Goal: Task Accomplishment & Management: Manage account settings

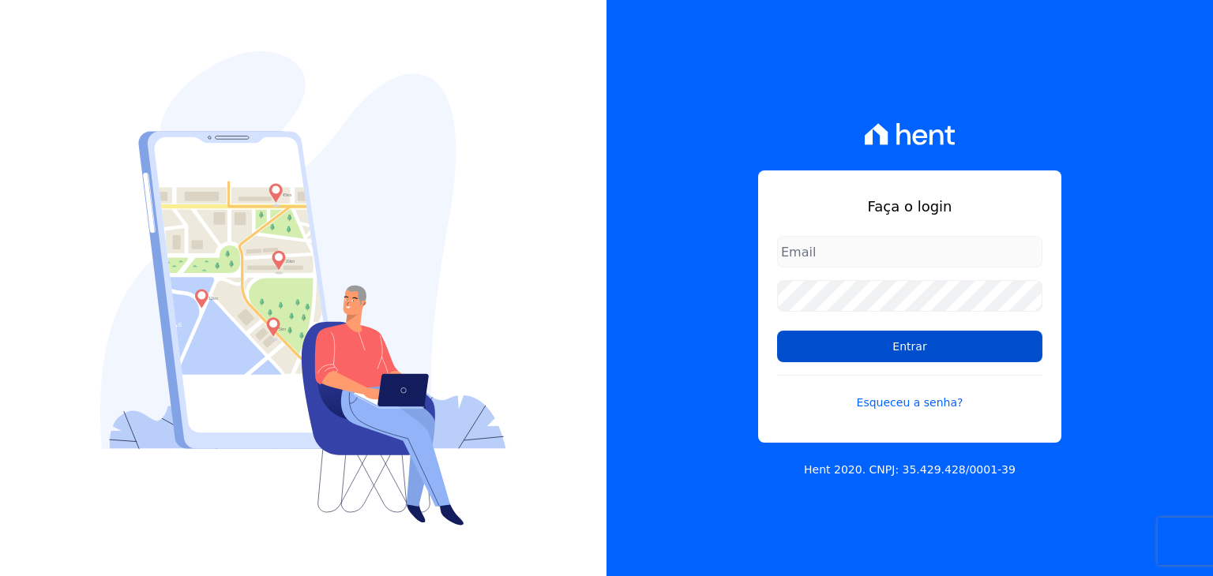
type input "matheussousa@construtoravitale.com.br"
click at [872, 337] on input "Entrar" at bounding box center [909, 347] width 265 height 32
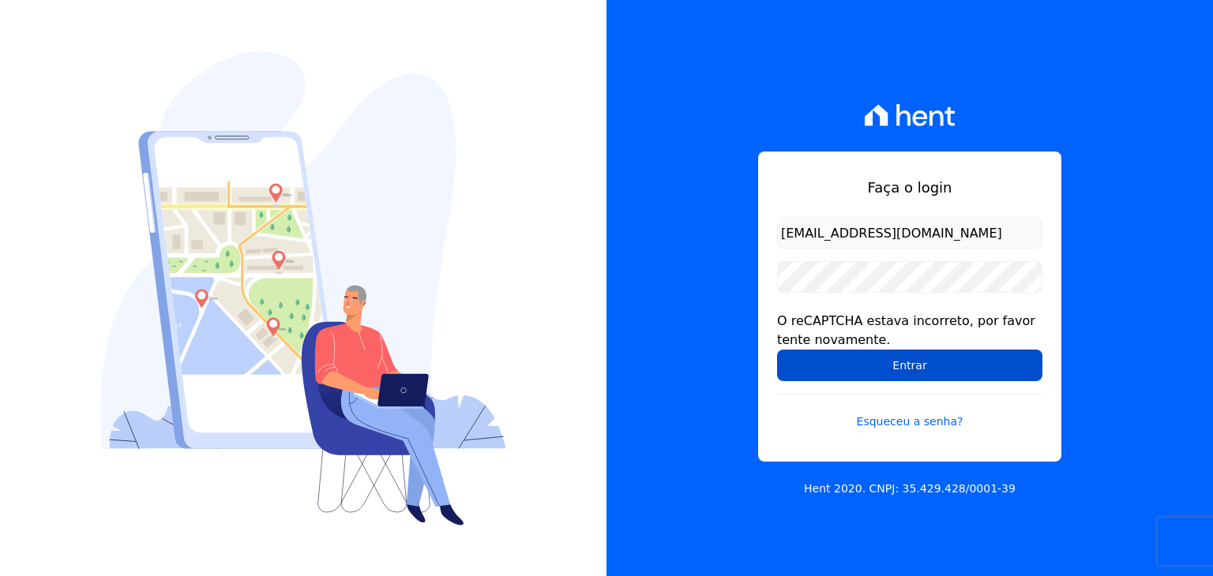
click at [808, 349] on form "matheussousa@construtoravitale.com.br O reCAPTCHA estava incorreto, por favor t…" at bounding box center [909, 333] width 265 height 232
click at [812, 363] on input "Entrar" at bounding box center [909, 366] width 265 height 32
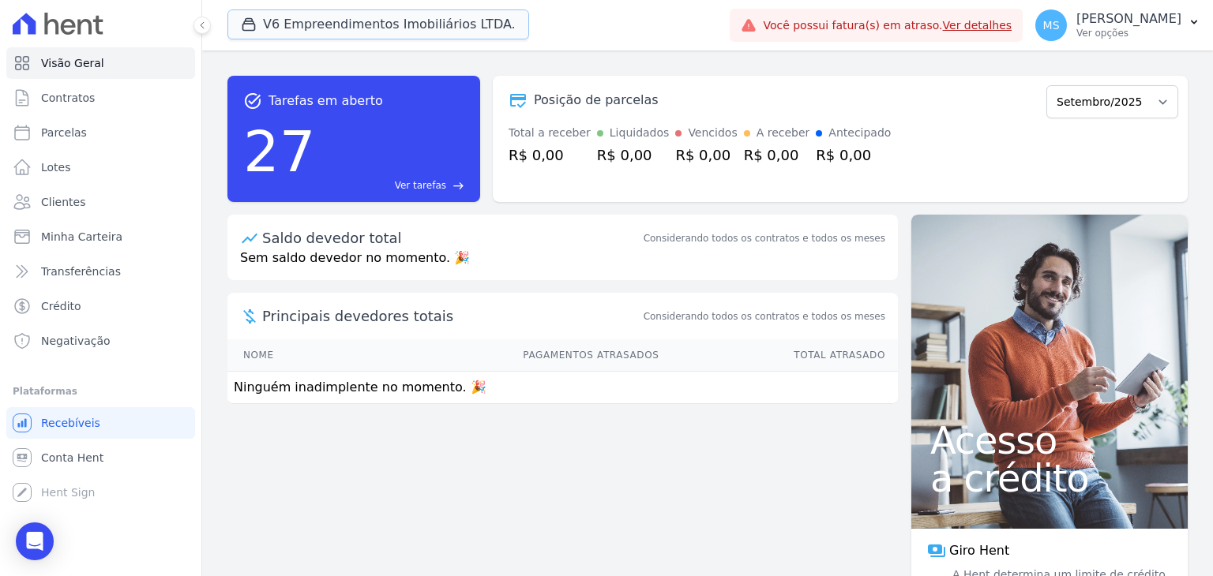
drag, startPoint x: 442, startPoint y: 23, endPoint x: 309, endPoint y: 126, distance: 167.7
click at [442, 23] on button "V6 Empreendimentos Imobiliários LTDA." at bounding box center [378, 24] width 302 height 30
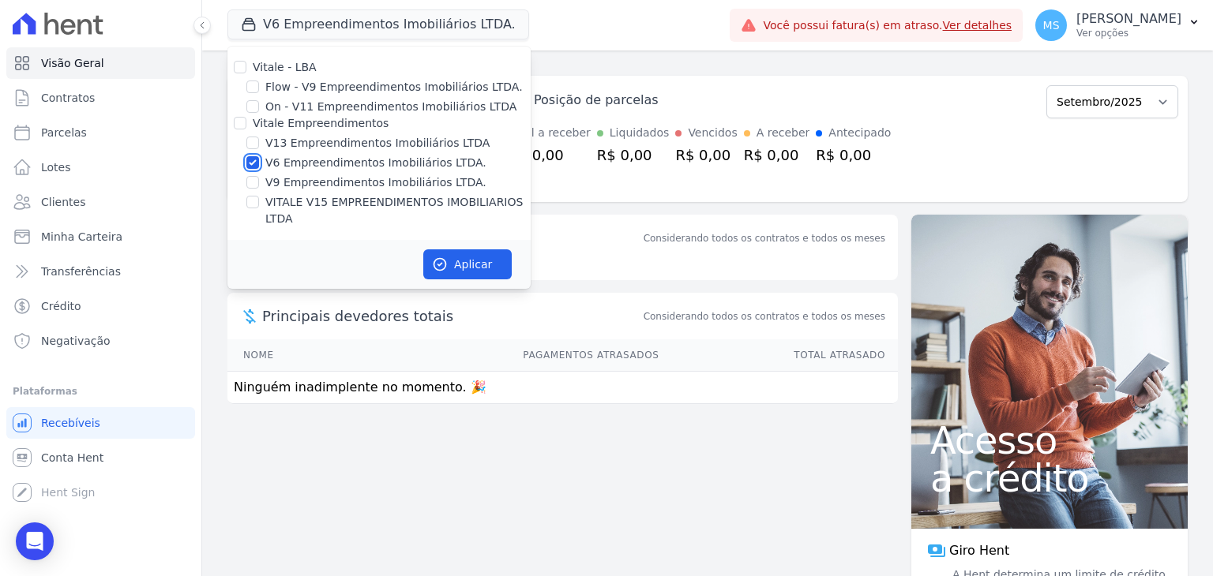
click at [249, 162] on input "V6 Empreendimentos Imobiliários LTDA." at bounding box center [252, 162] width 13 height 13
checkbox input "false"
click at [243, 197] on div "VITALE V15 EMPREENDIMENTOS IMOBILIARIOS LTDA" at bounding box center [378, 210] width 303 height 33
click at [249, 200] on input "VITALE V15 EMPREENDIMENTOS IMOBILIARIOS LTDA" at bounding box center [252, 202] width 13 height 13
checkbox input "true"
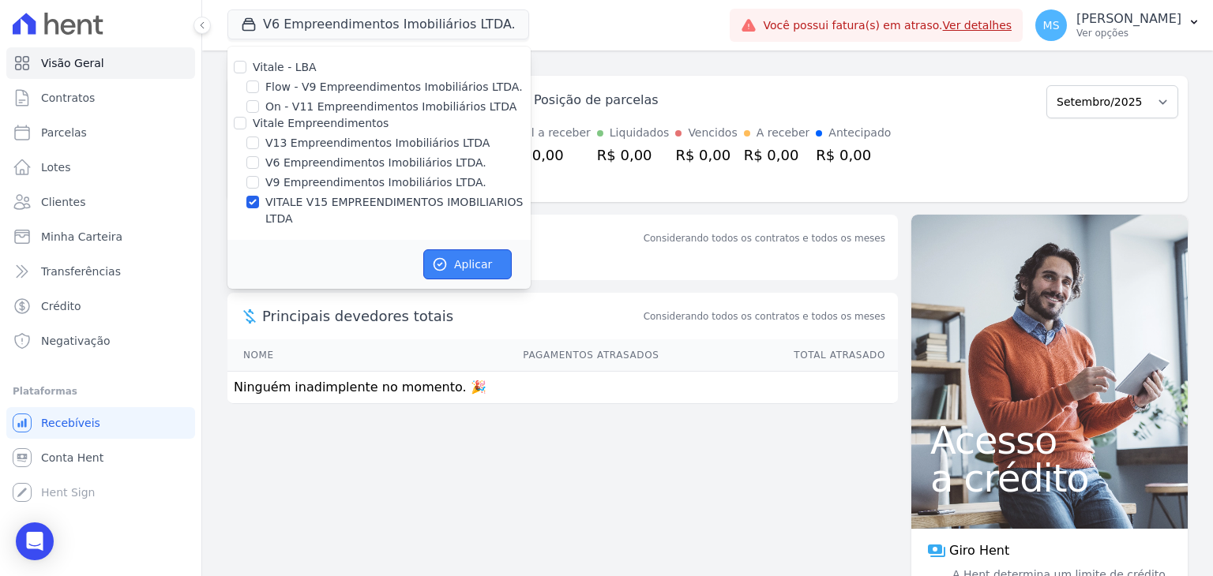
click at [460, 255] on button "Aplicar" at bounding box center [467, 264] width 88 height 30
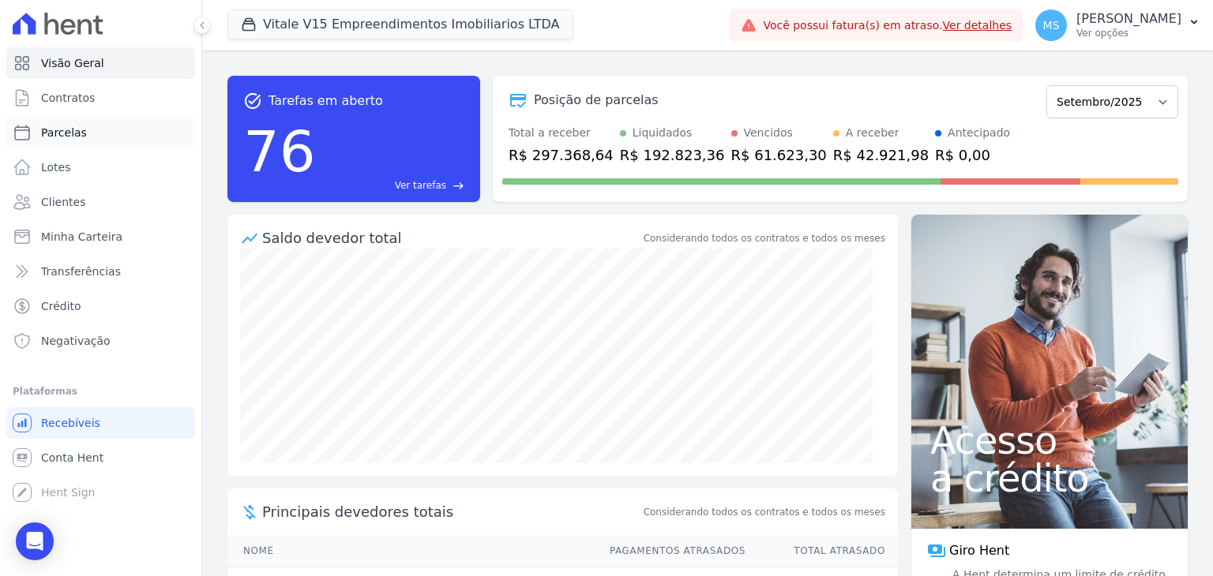
click at [57, 135] on span "Parcelas" at bounding box center [64, 133] width 46 height 16
select select
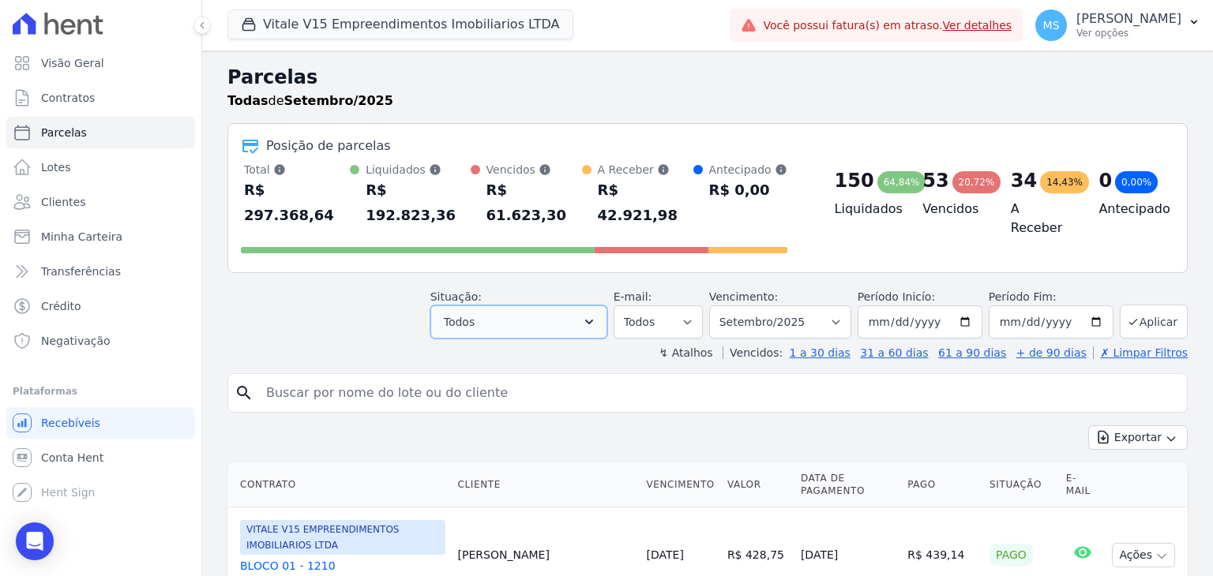
click at [505, 306] on button "Todos" at bounding box center [518, 322] width 177 height 33
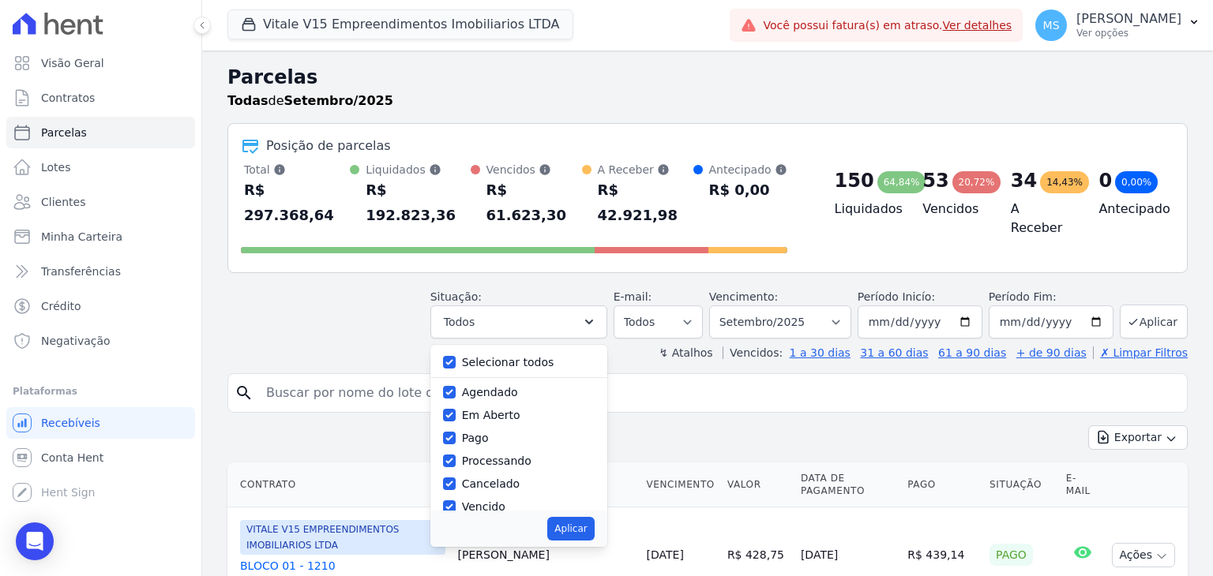
click at [497, 356] on label "Selecionar todos" at bounding box center [508, 362] width 92 height 13
click at [456, 356] on input "Selecionar todos" at bounding box center [449, 362] width 13 height 13
checkbox input "false"
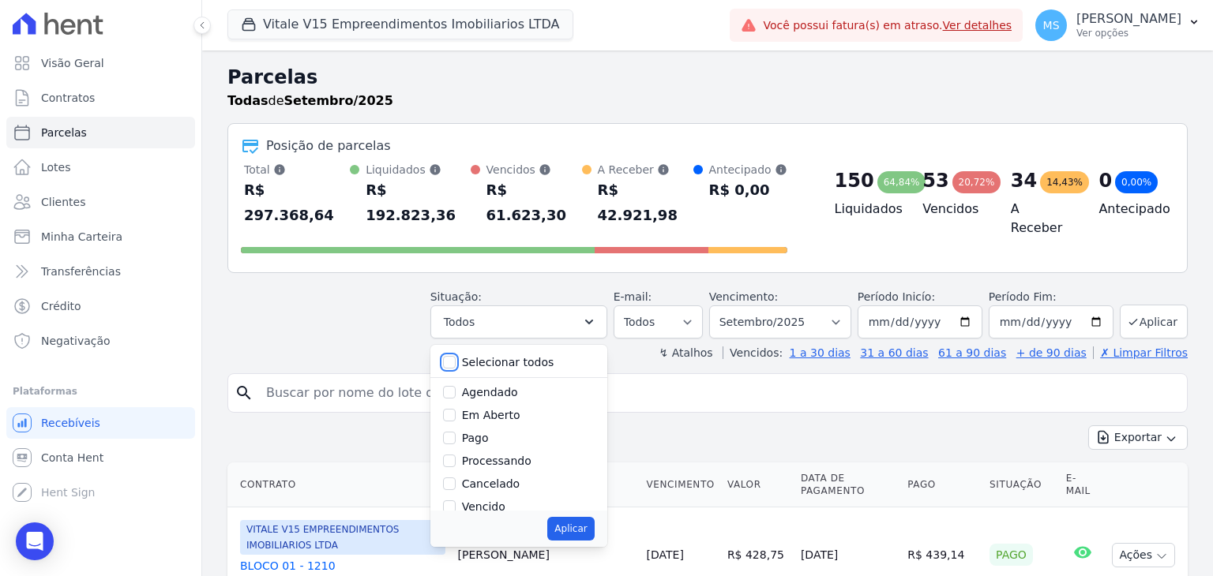
checkbox input "false"
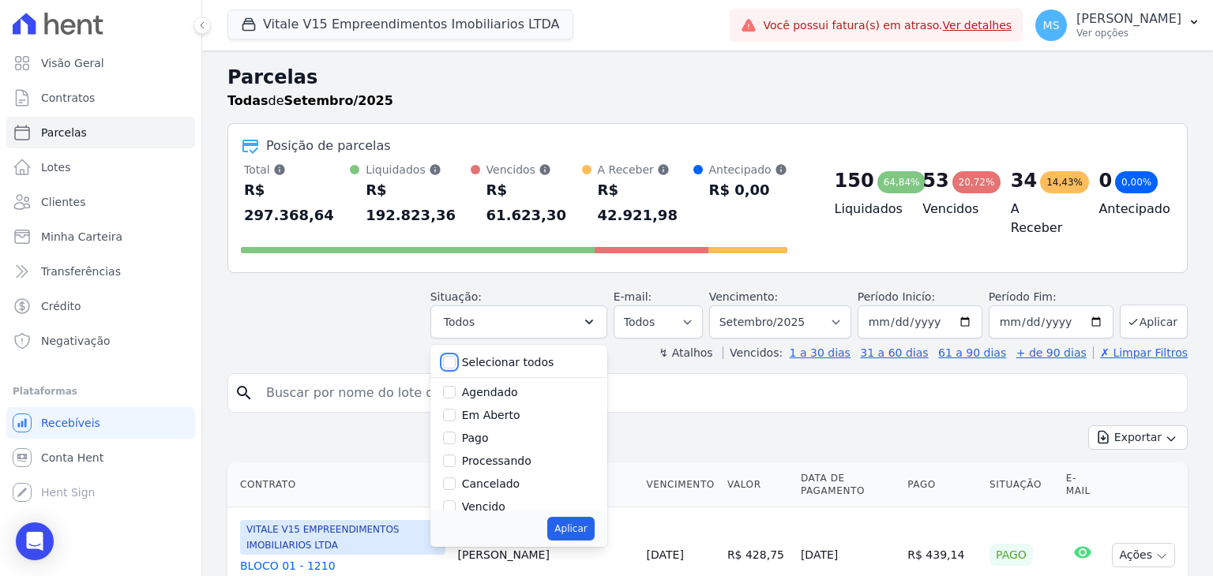
checkbox input "false"
click at [493, 455] on label "Processando" at bounding box center [496, 461] width 69 height 13
click at [456, 455] on input "Processando" at bounding box center [449, 461] width 13 height 13
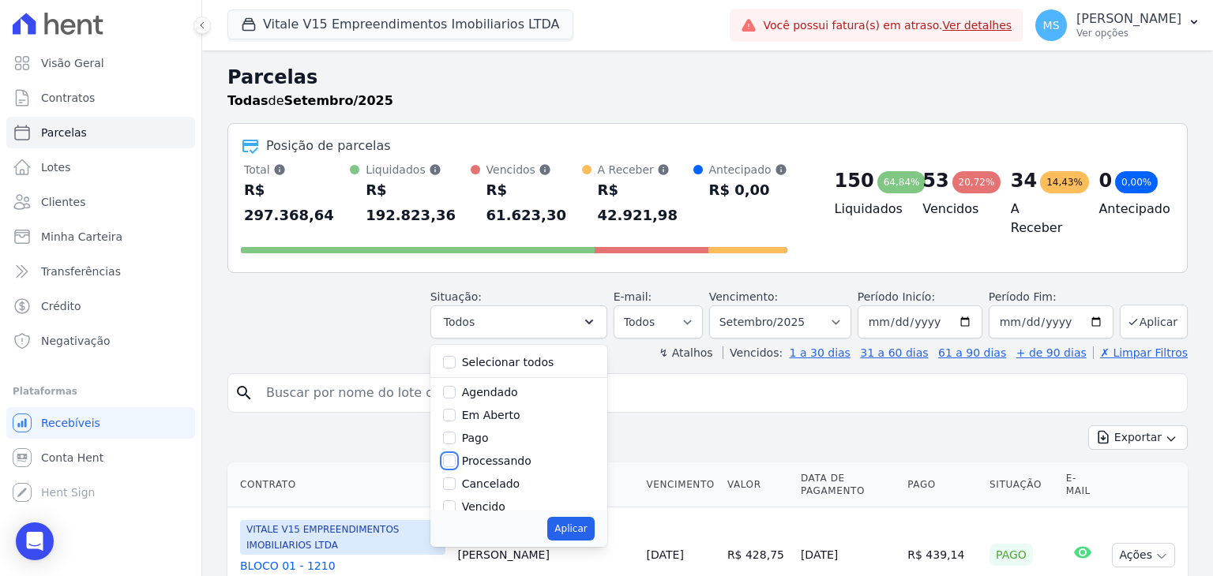
checkbox input "true"
click at [489, 432] on label "Pago" at bounding box center [475, 438] width 27 height 13
click at [456, 432] on input "Pago" at bounding box center [449, 438] width 13 height 13
checkbox input "true"
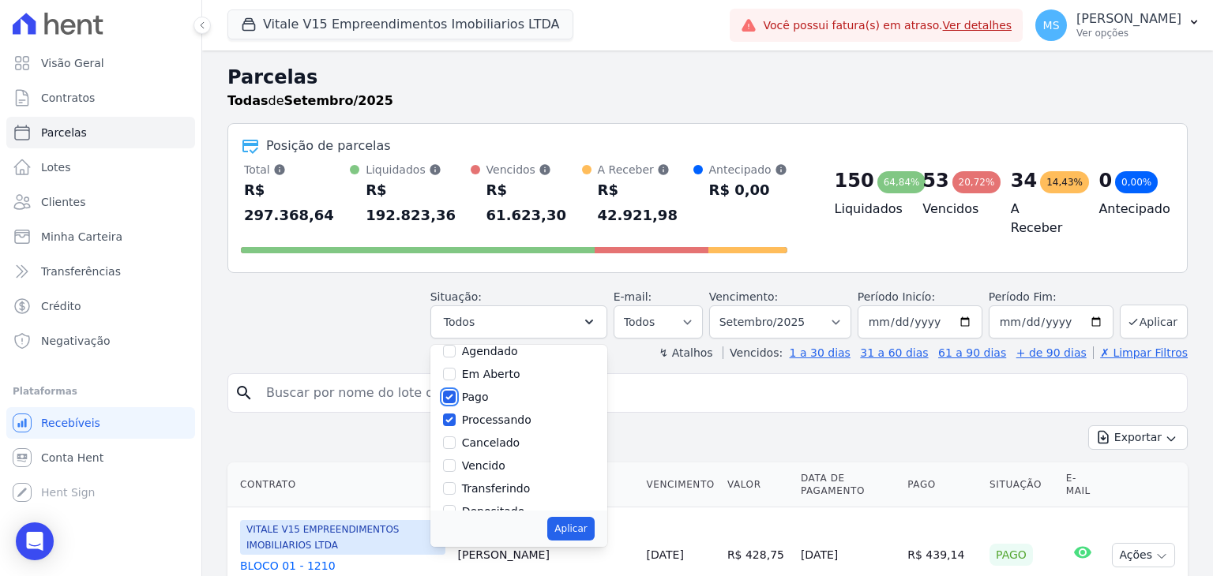
scroll to position [79, 0]
click at [498, 444] on label "Transferindo" at bounding box center [496, 450] width 69 height 13
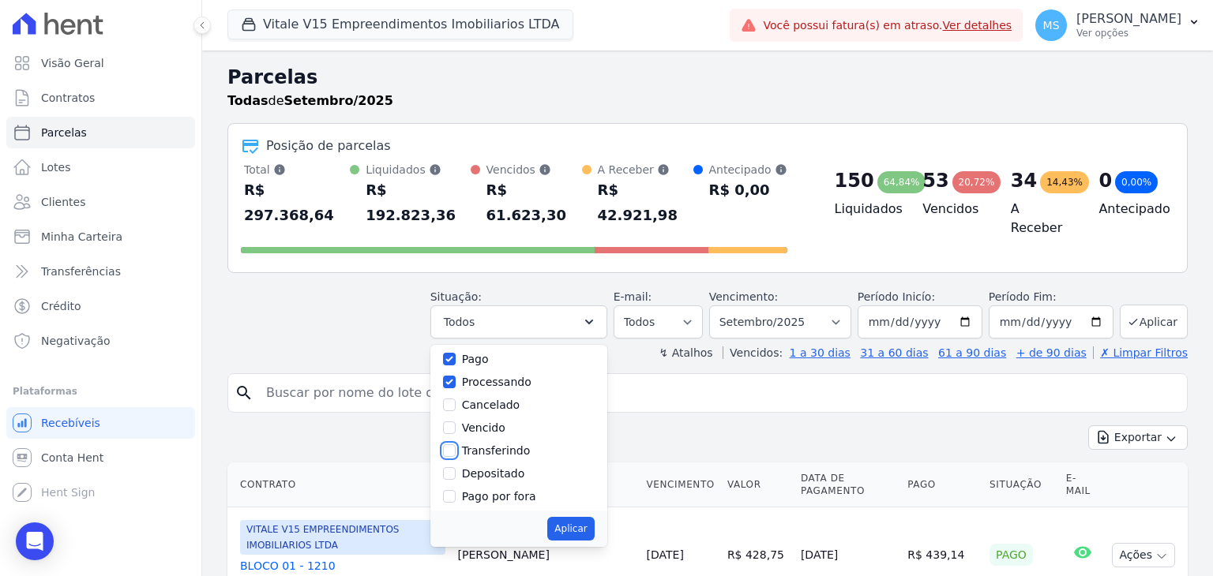
click at [456, 444] on input "Transferindo" at bounding box center [449, 450] width 13 height 13
checkbox input "true"
click at [498, 467] on label "Depositado" at bounding box center [493, 473] width 63 height 13
click at [456, 467] on input "Depositado" at bounding box center [449, 473] width 13 height 13
checkbox input "true"
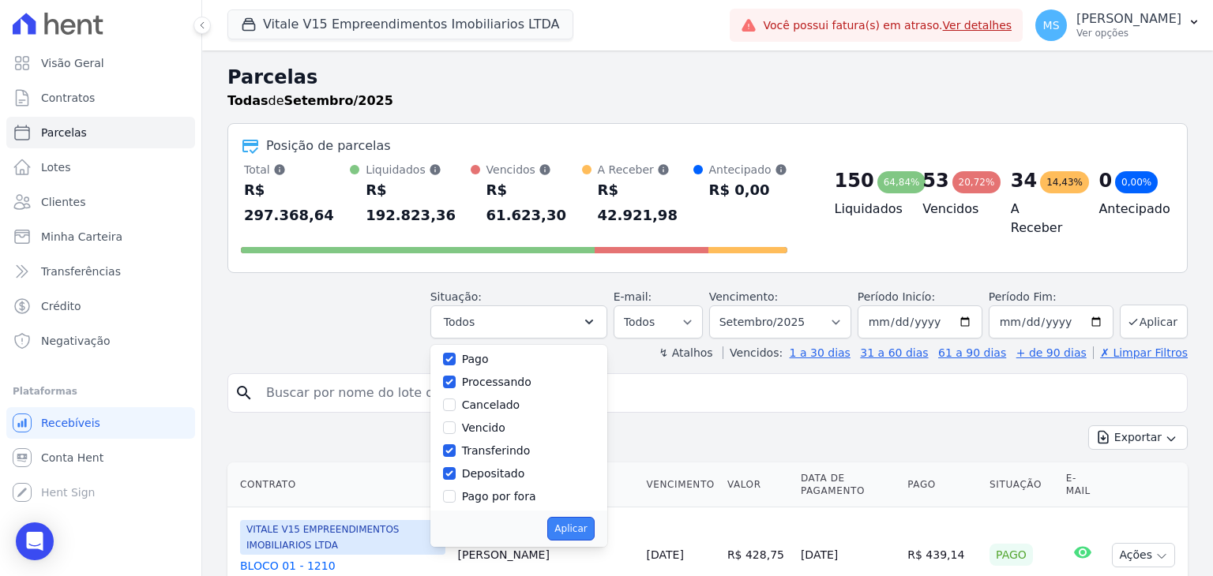
click at [594, 517] on button "Aplicar" at bounding box center [570, 529] width 47 height 24
select select "paid"
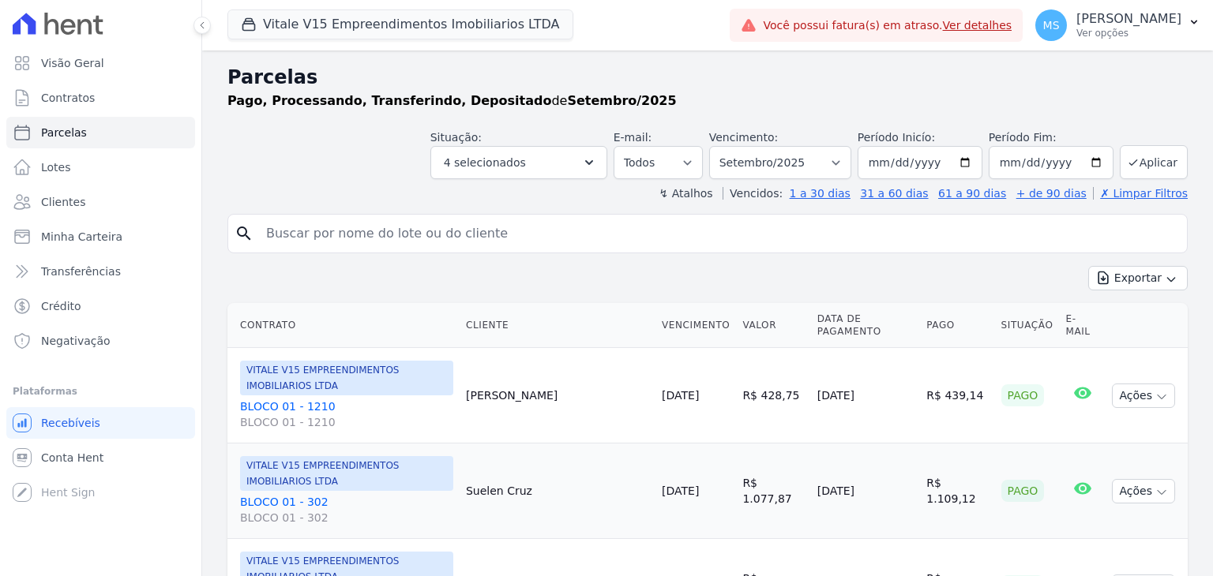
select select
click at [1141, 174] on button "Aplicar" at bounding box center [1154, 162] width 68 height 34
select select
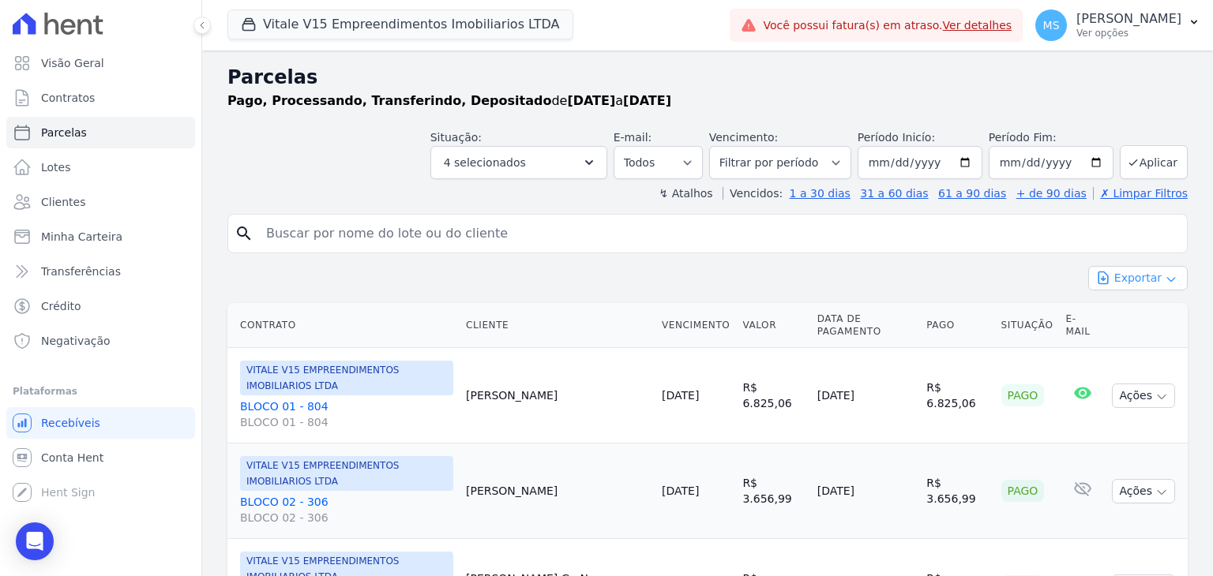
click at [1112, 285] on button "Exportar" at bounding box center [1137, 278] width 99 height 24
click at [1107, 348] on span "Exportar CSV" at bounding box center [1136, 343] width 84 height 16
click at [61, 199] on span "Clientes" at bounding box center [63, 202] width 44 height 16
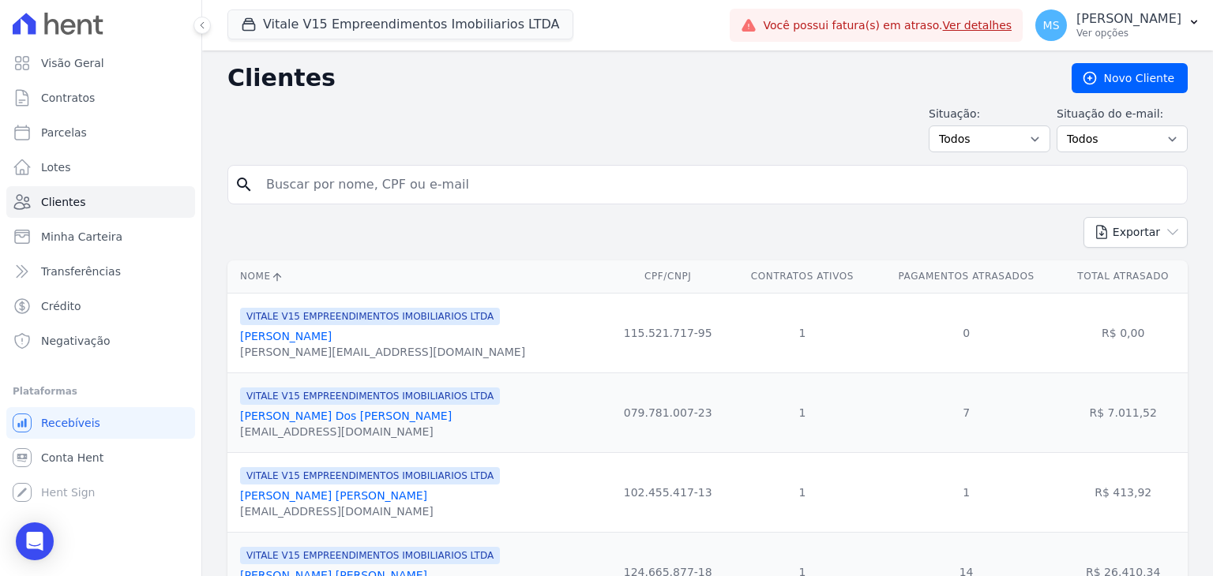
click at [360, 179] on input "search" at bounding box center [719, 185] width 924 height 32
type input "patricia"
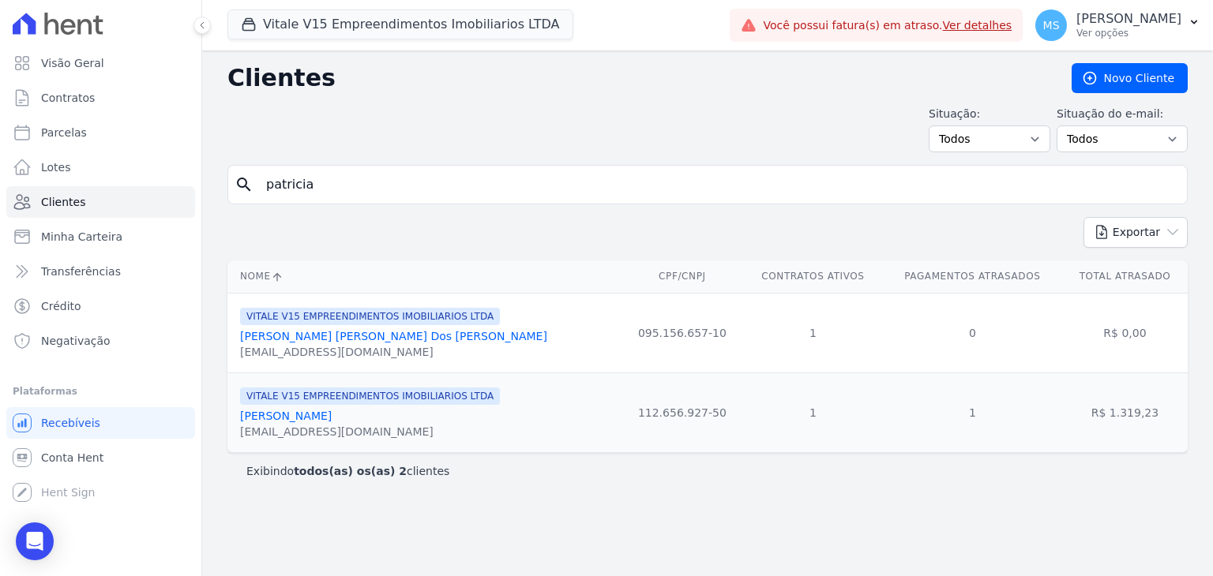
click at [316, 419] on link "Patricia Cardoso Barbosa" at bounding box center [286, 416] width 92 height 13
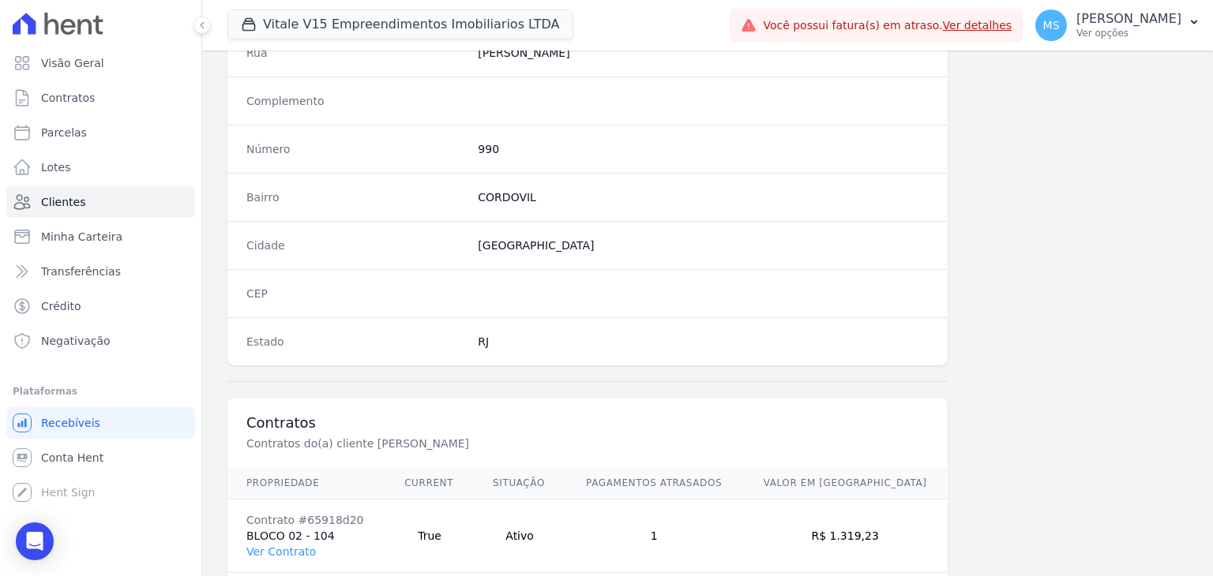
scroll to position [896, 0]
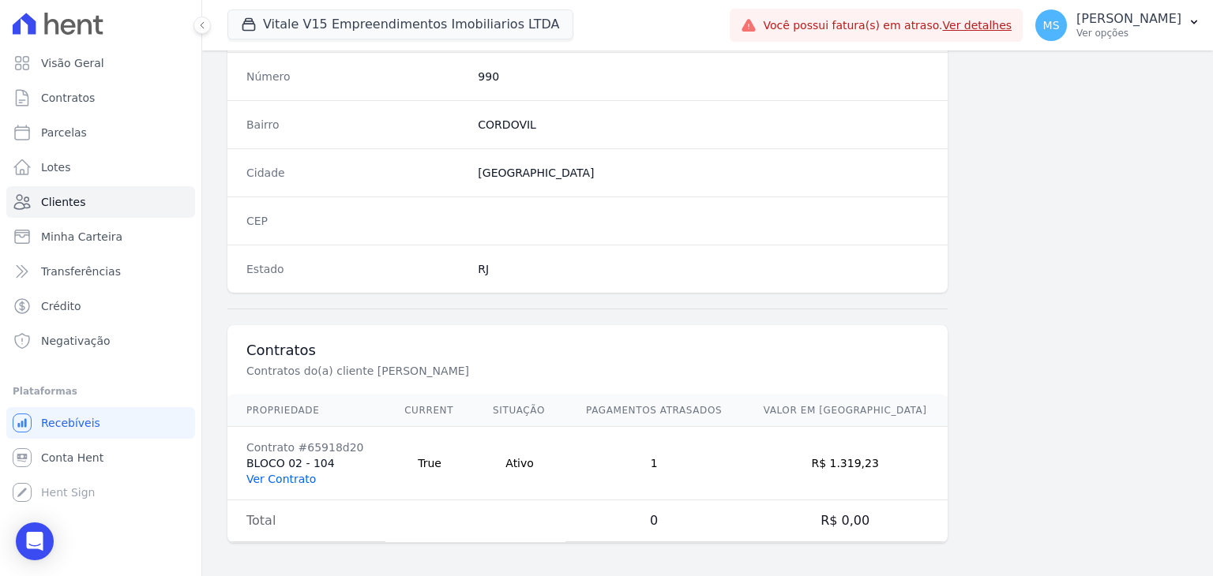
click at [275, 477] on link "Ver Contrato" at bounding box center [280, 479] width 69 height 13
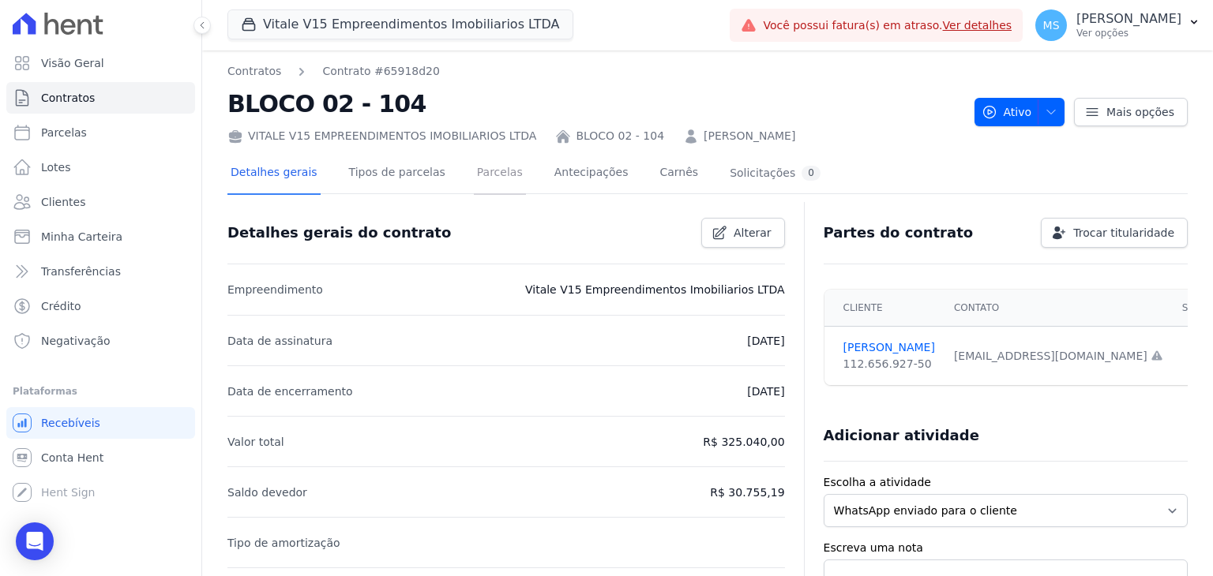
click at [475, 178] on link "Parcelas" at bounding box center [500, 174] width 52 height 42
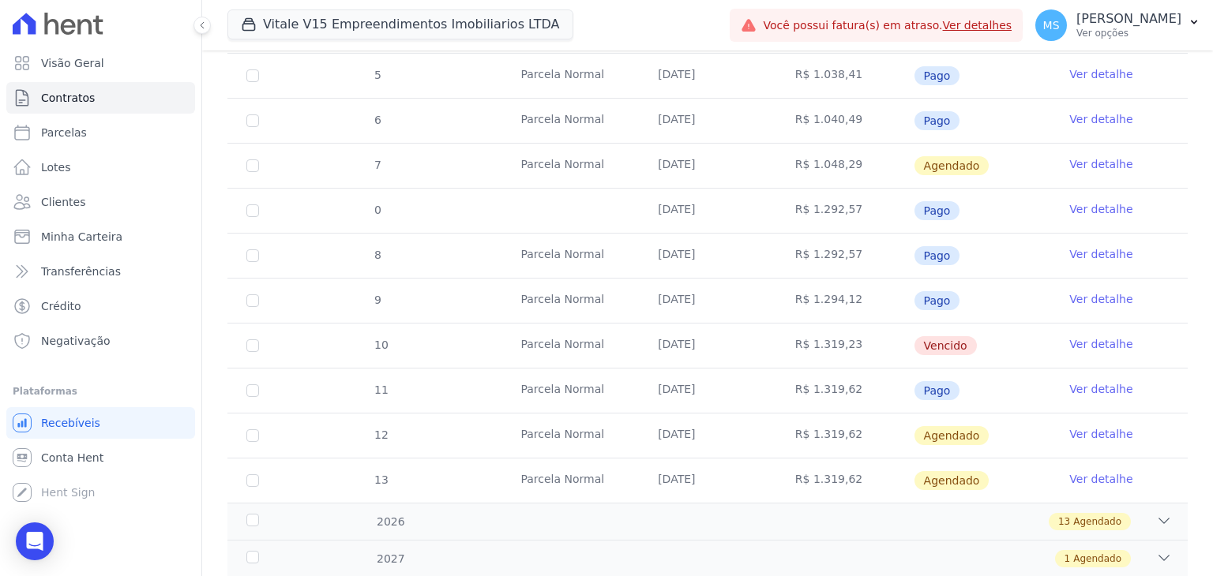
scroll to position [496, 0]
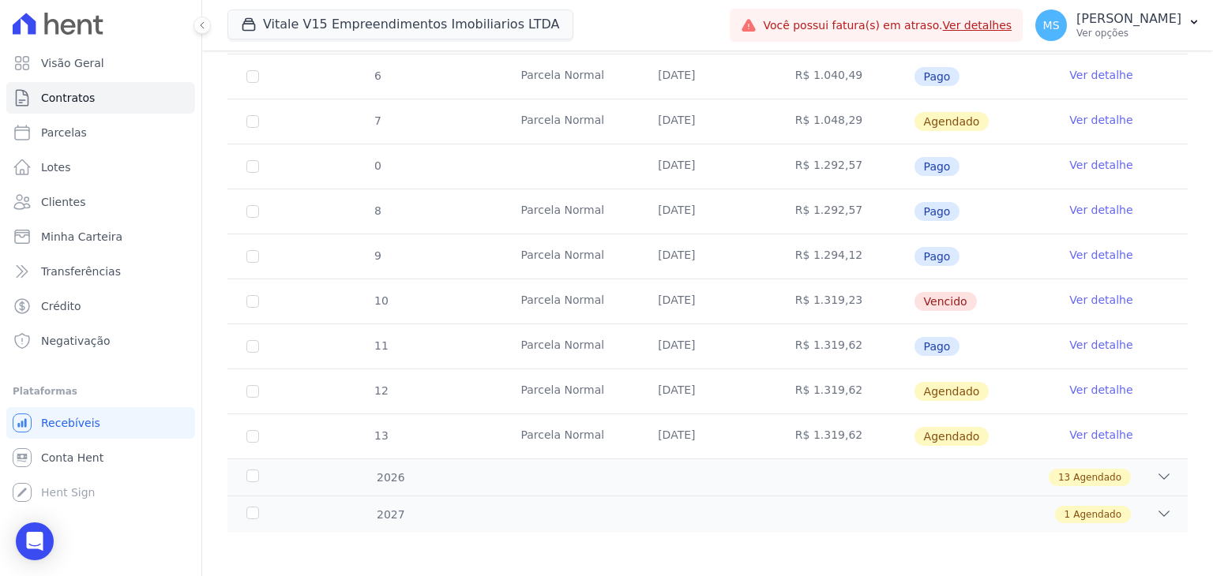
click at [1074, 342] on link "Ver detalhe" at bounding box center [1100, 345] width 63 height 16
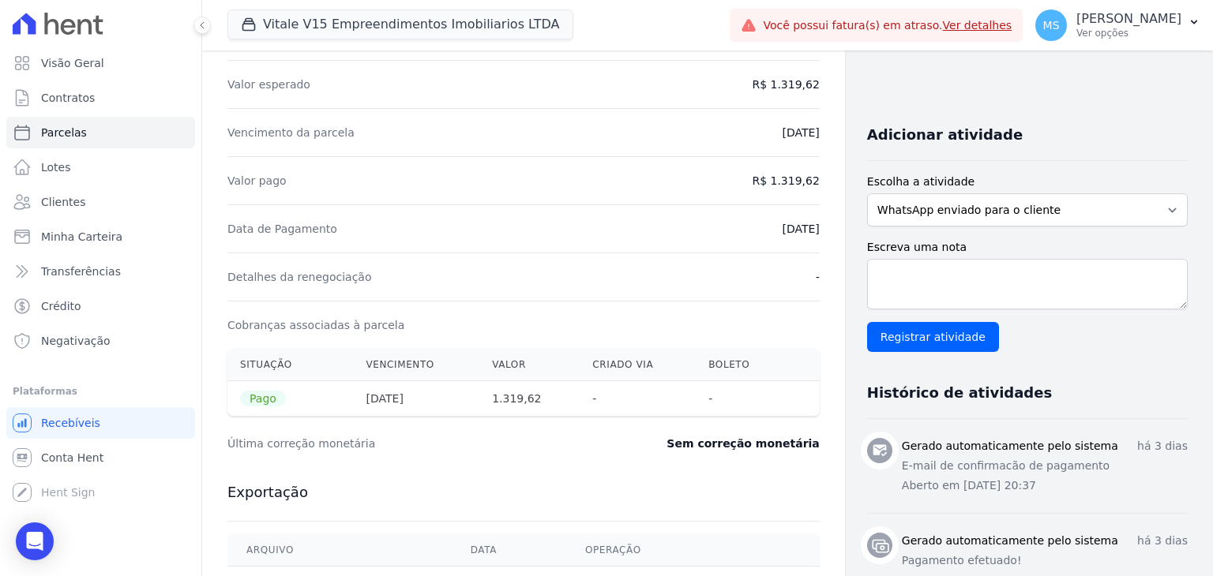
scroll to position [553, 0]
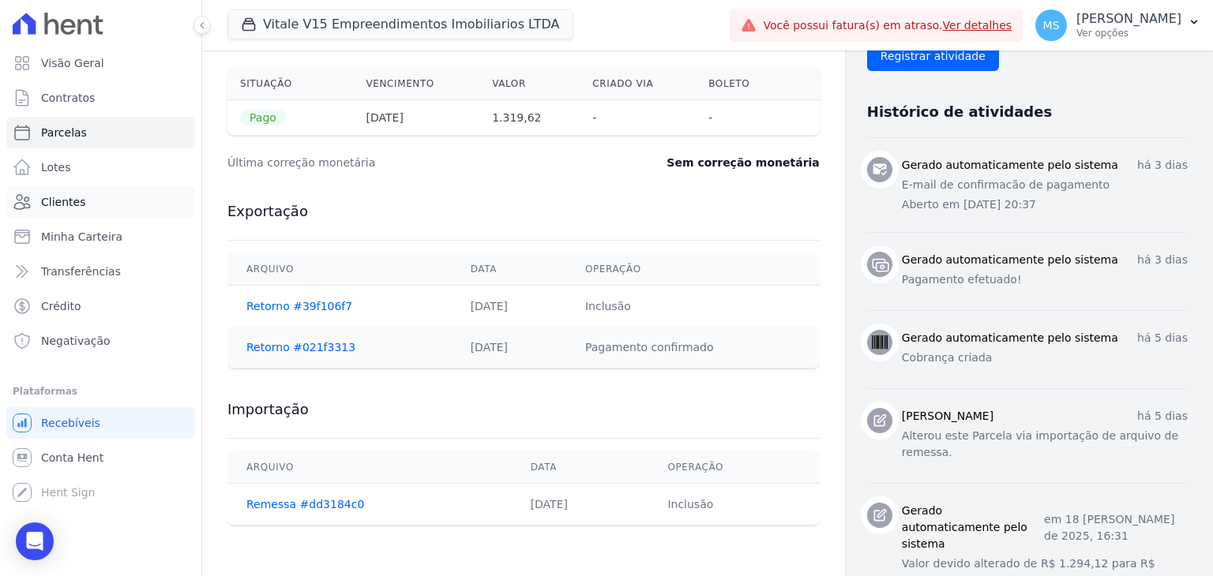
click at [51, 201] on span "Clientes" at bounding box center [63, 202] width 44 height 16
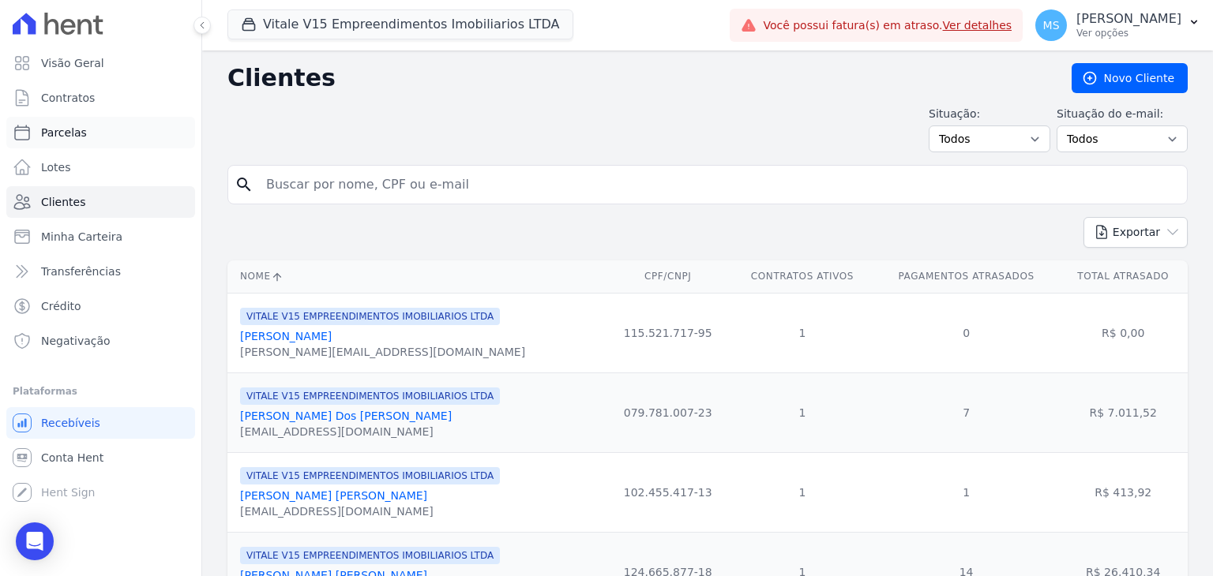
click at [54, 137] on span "Parcelas" at bounding box center [64, 133] width 46 height 16
select select
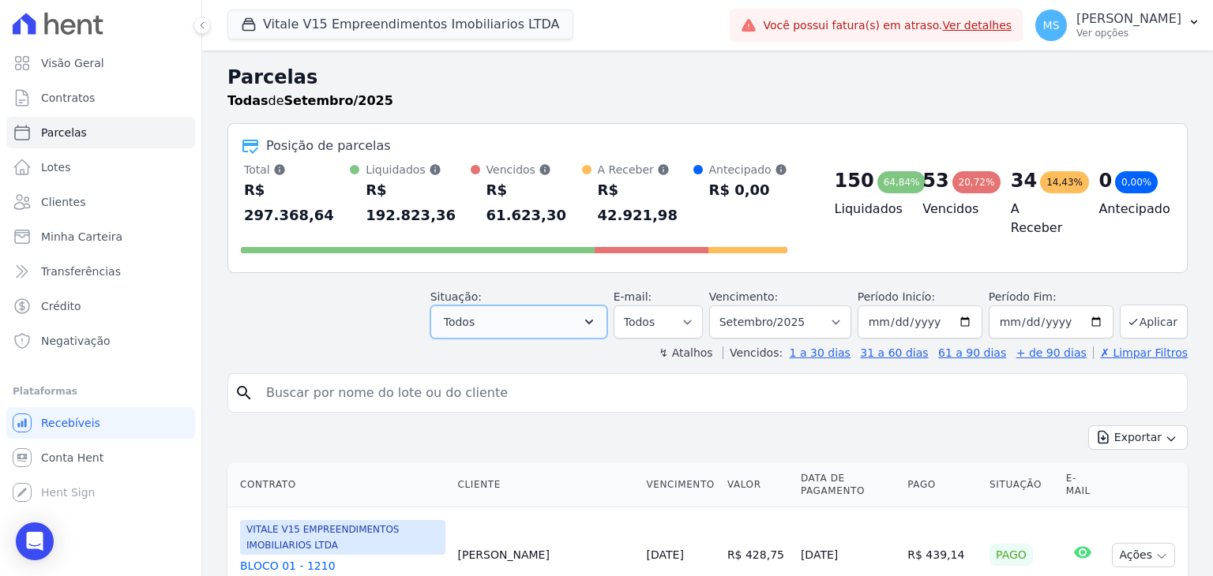
click at [463, 313] on span "Todos" at bounding box center [459, 322] width 31 height 19
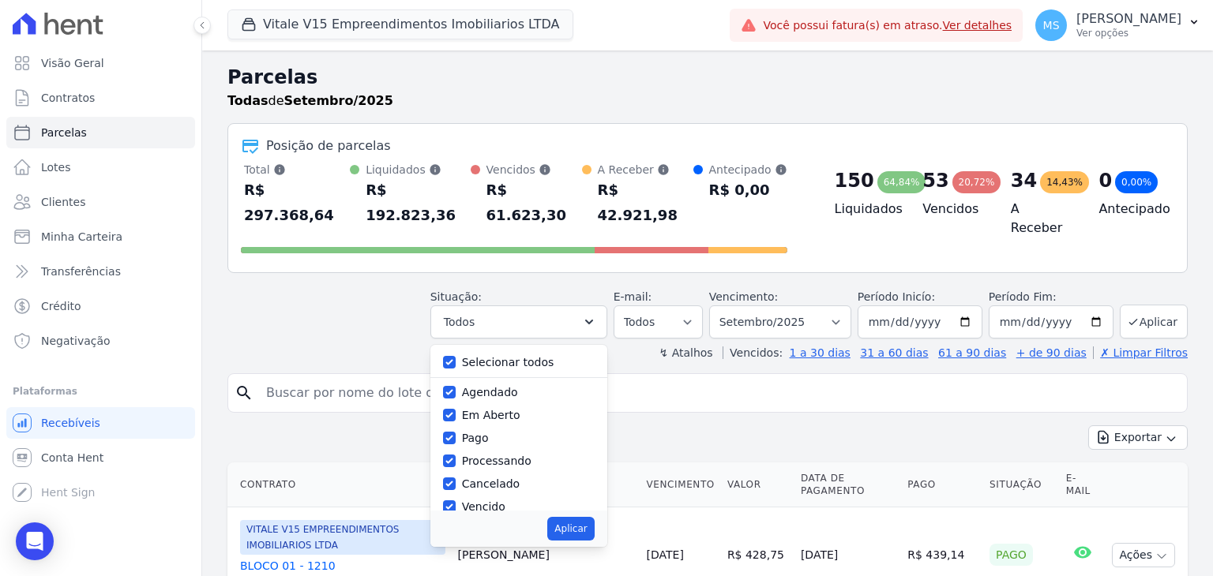
click at [477, 345] on div "Selecionar todos Agendado Em Aberto Pago Processando Cancelado Vencido Transfer…" at bounding box center [518, 428] width 177 height 166
click at [483, 356] on label "Selecionar todos" at bounding box center [508, 362] width 92 height 13
click at [456, 356] on input "Selecionar todos" at bounding box center [449, 362] width 13 height 13
checkbox input "false"
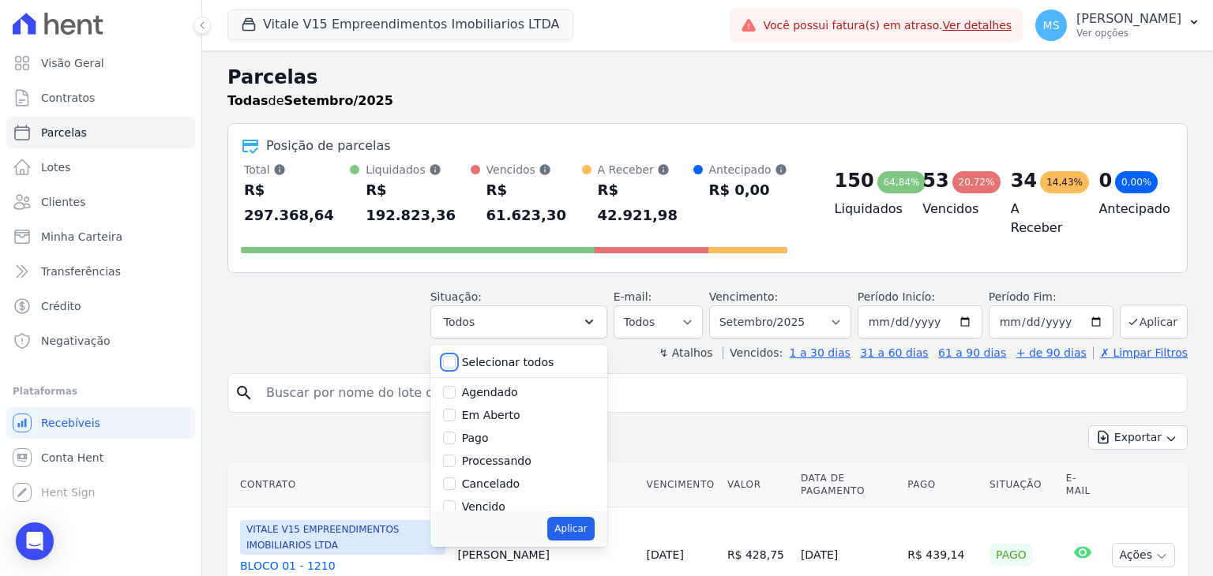
checkbox input "false"
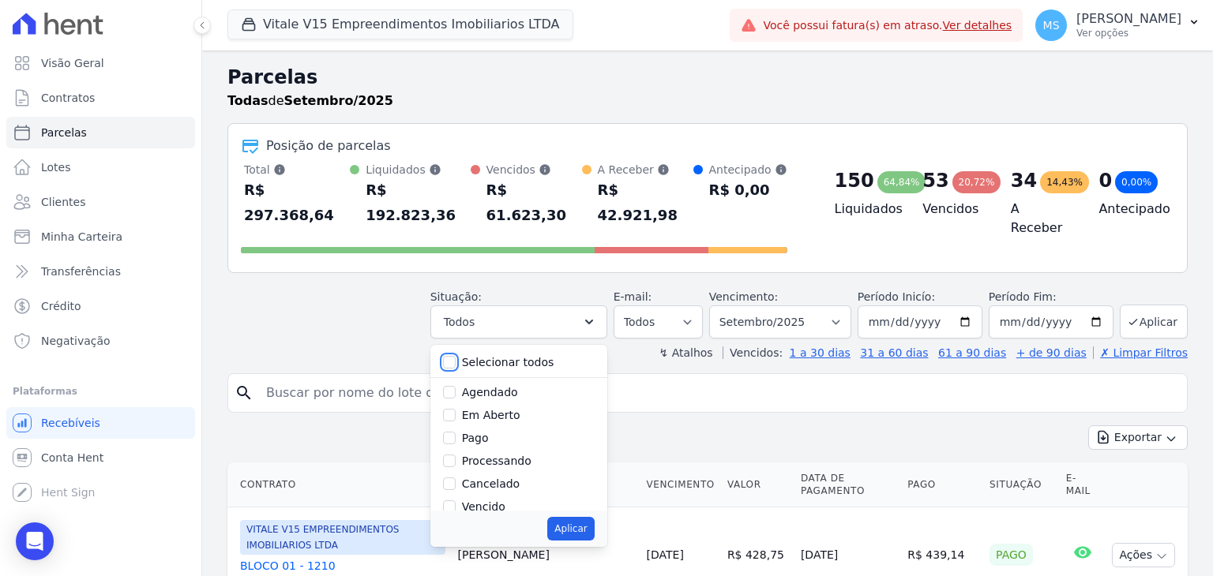
checkbox input "false"
click at [497, 455] on label "Processando" at bounding box center [496, 461] width 69 height 13
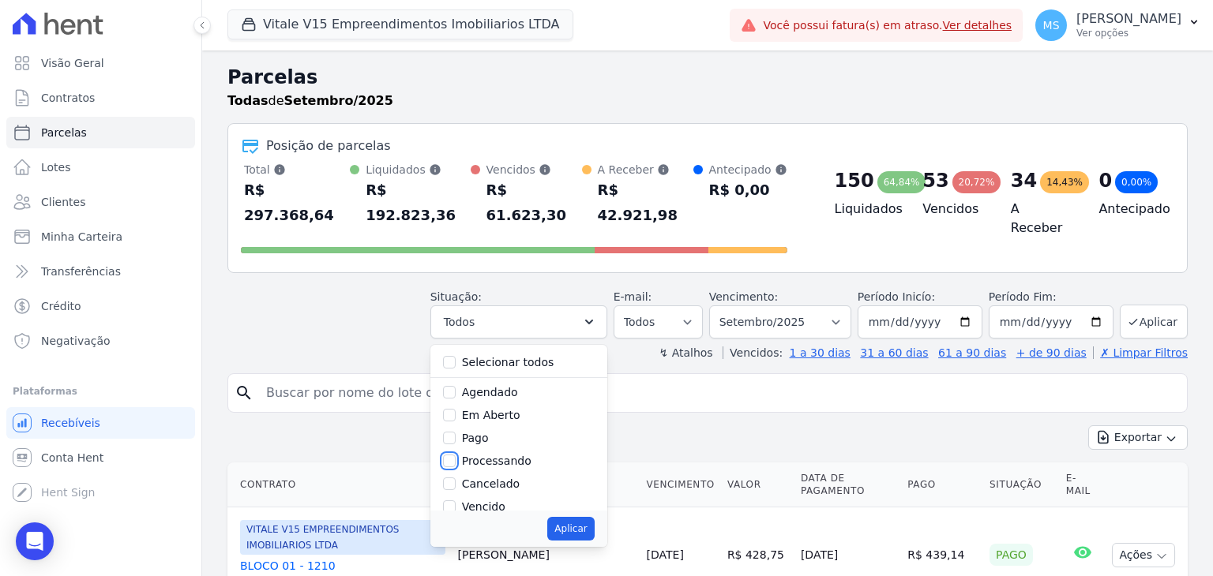
click at [456, 455] on input "Processando" at bounding box center [449, 461] width 13 height 13
checkbox input "true"
click at [486, 432] on label "Pago" at bounding box center [475, 438] width 27 height 13
click at [456, 432] on input "Pago" at bounding box center [449, 438] width 13 height 13
checkbox input "true"
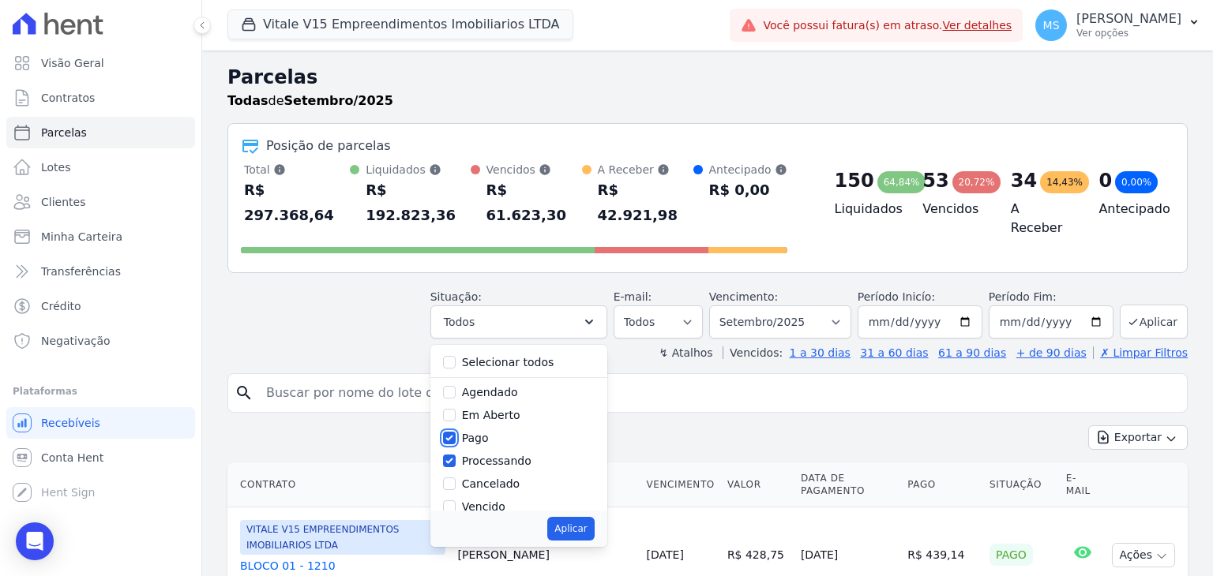
scroll to position [79, 0]
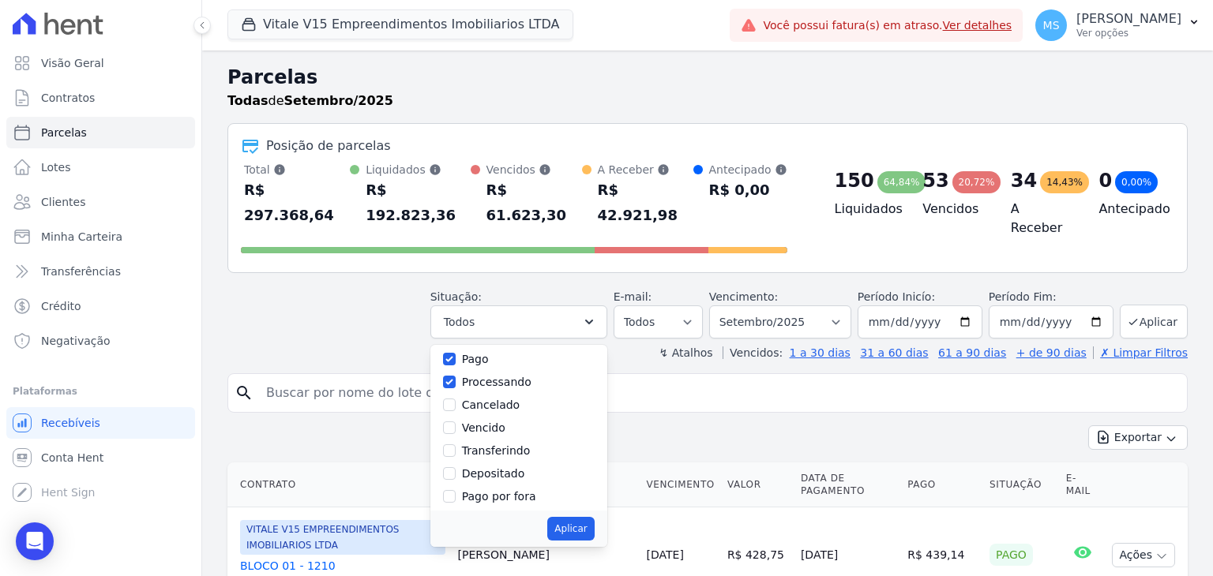
click at [494, 444] on label "Transferindo" at bounding box center [496, 450] width 69 height 13
click at [456, 444] on input "Transferindo" at bounding box center [449, 450] width 13 height 13
checkbox input "true"
click at [499, 467] on label "Depositado" at bounding box center [493, 473] width 63 height 13
click at [456, 467] on input "Depositado" at bounding box center [449, 473] width 13 height 13
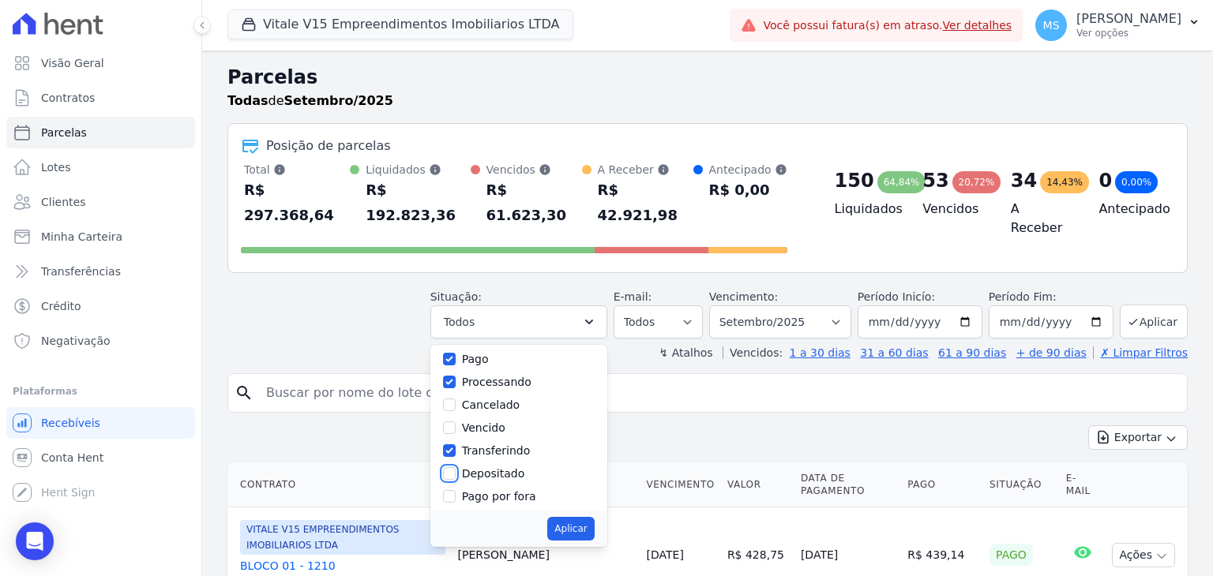
checkbox input "true"
click at [572, 517] on button "Aplicar" at bounding box center [570, 529] width 47 height 24
select select "paid"
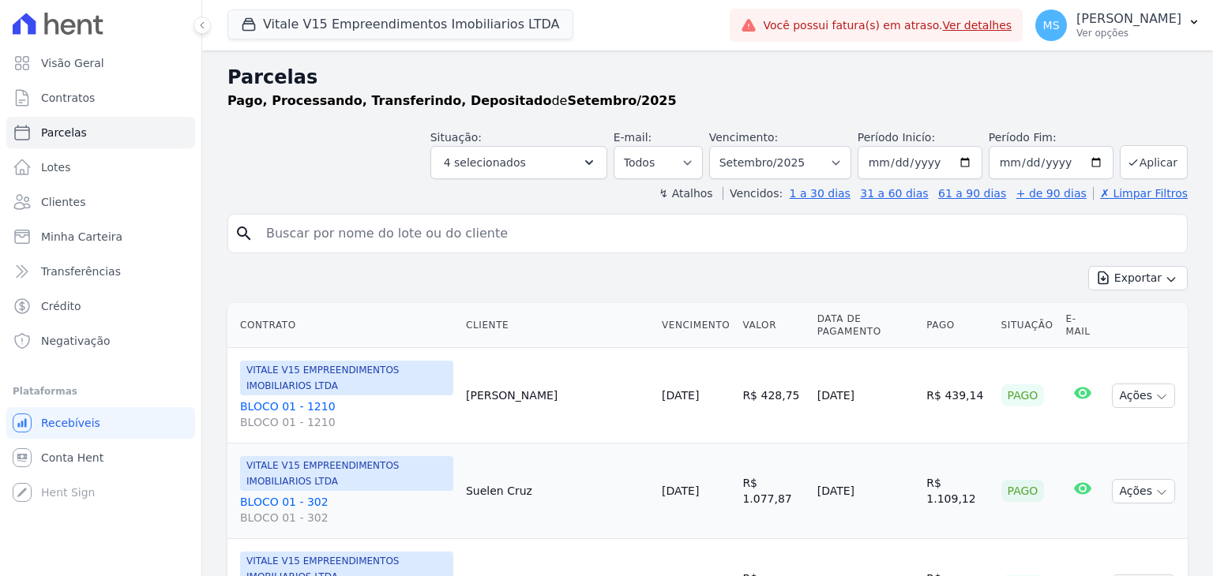
select select
click at [1009, 158] on input "[DATE]" at bounding box center [1050, 162] width 125 height 33
type input "2025-09-03"
type input "[DATE]"
click at [1160, 169] on button "Aplicar" at bounding box center [1154, 162] width 68 height 34
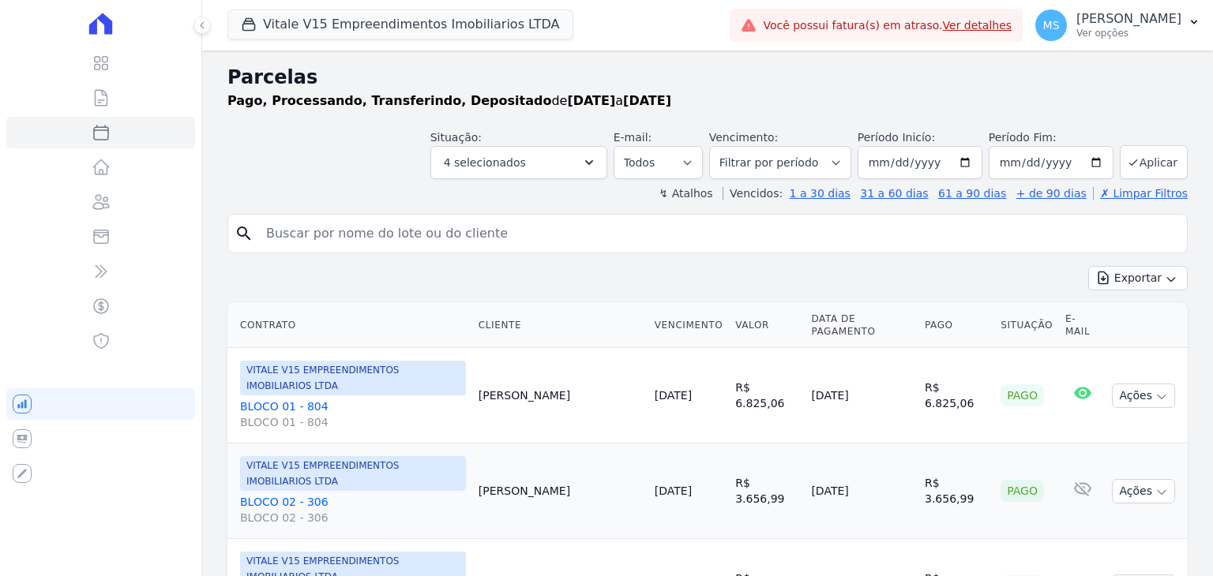
select select
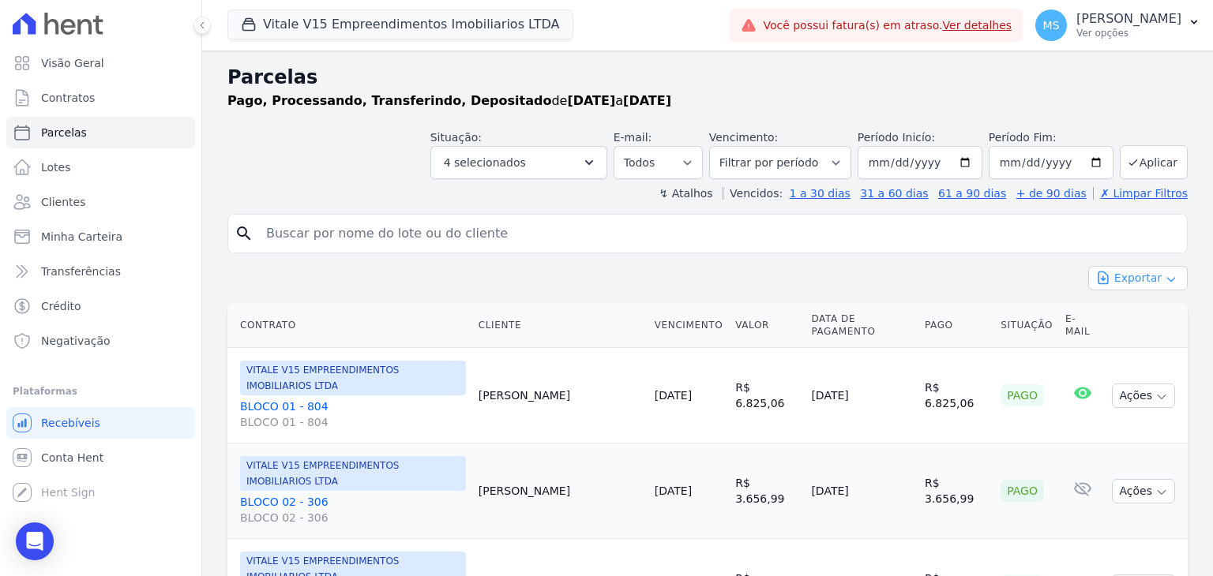
click at [1129, 273] on button "Exportar" at bounding box center [1137, 278] width 99 height 24
click at [1108, 343] on span "Exportar CSV" at bounding box center [1136, 343] width 84 height 16
click at [1108, 24] on p "[PERSON_NAME]" at bounding box center [1128, 19] width 105 height 16
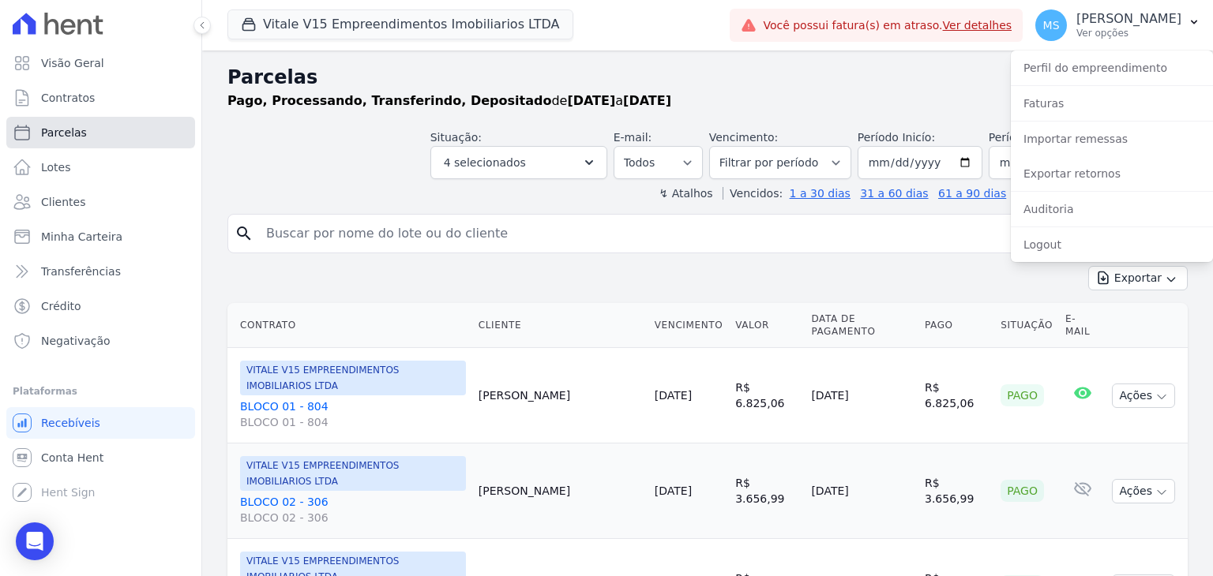
click at [58, 133] on span "Parcelas" at bounding box center [64, 133] width 46 height 16
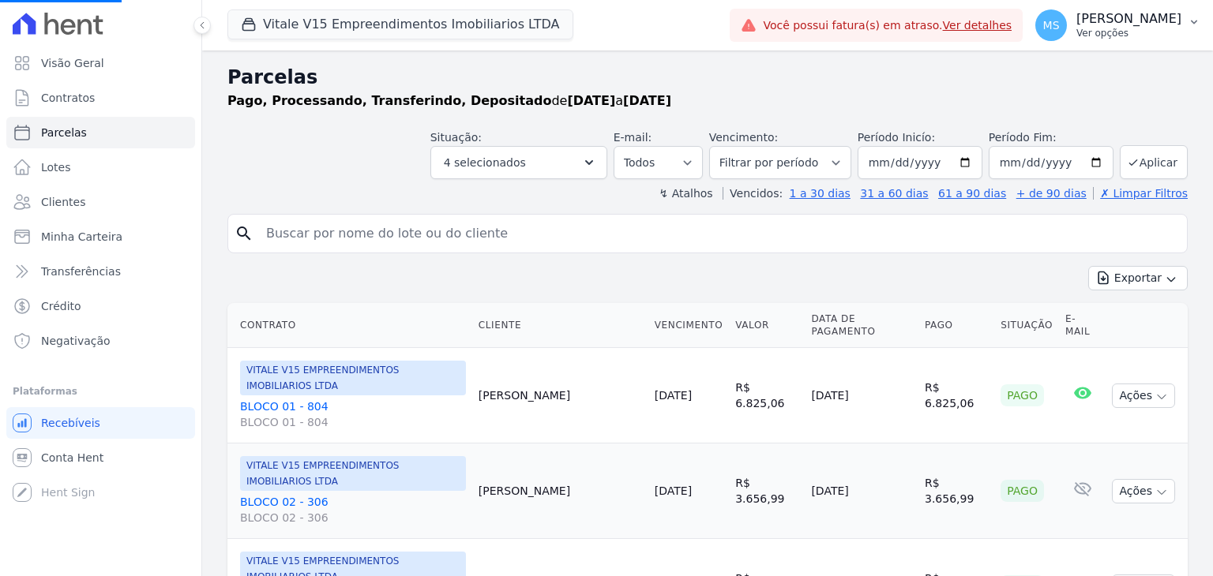
click at [1067, 25] on span "MS" at bounding box center [1051, 25] width 32 height 32
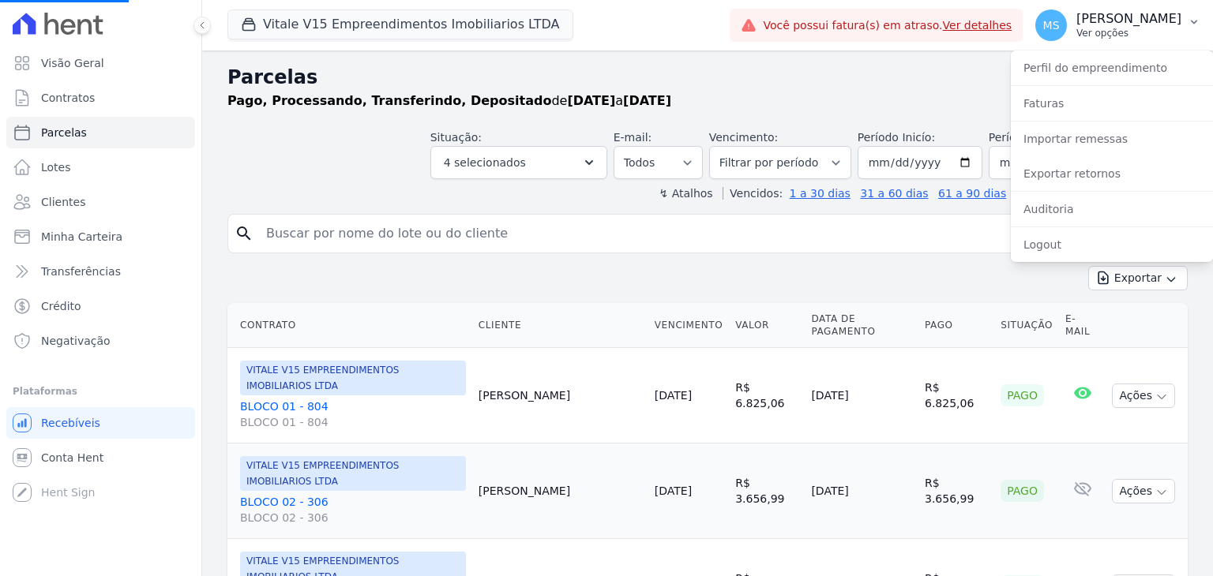
select select
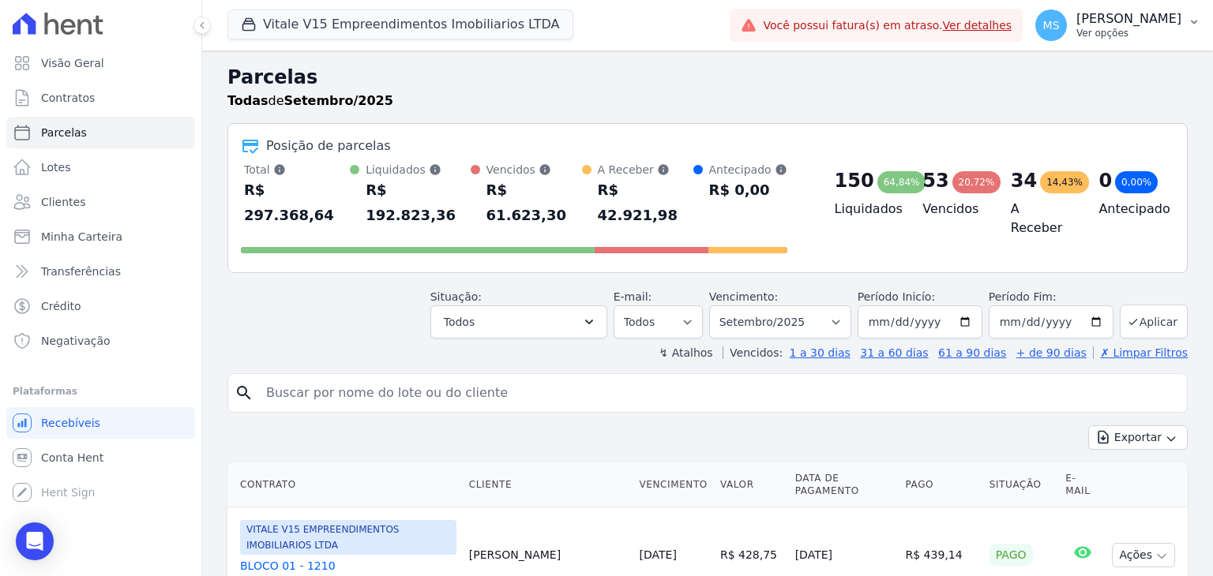
click at [1108, 32] on p "Ver opções" at bounding box center [1128, 33] width 105 height 13
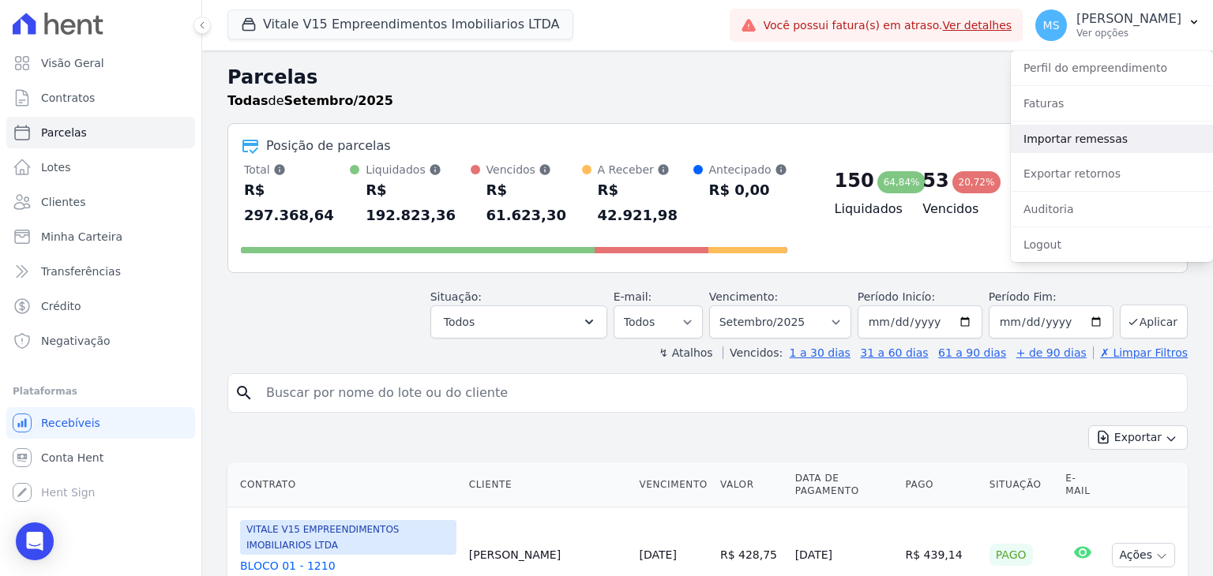
click at [1078, 141] on link "Importar remessas" at bounding box center [1112, 139] width 202 height 28
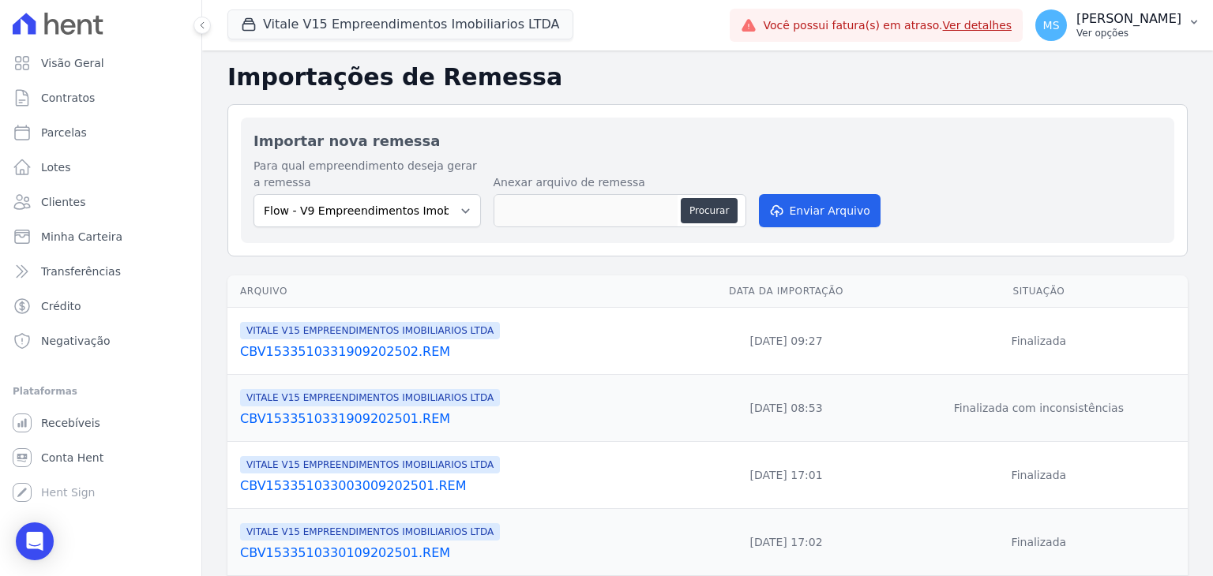
click at [1084, 39] on div "MS [PERSON_NAME] Ver opções" at bounding box center [1108, 25] width 146 height 32
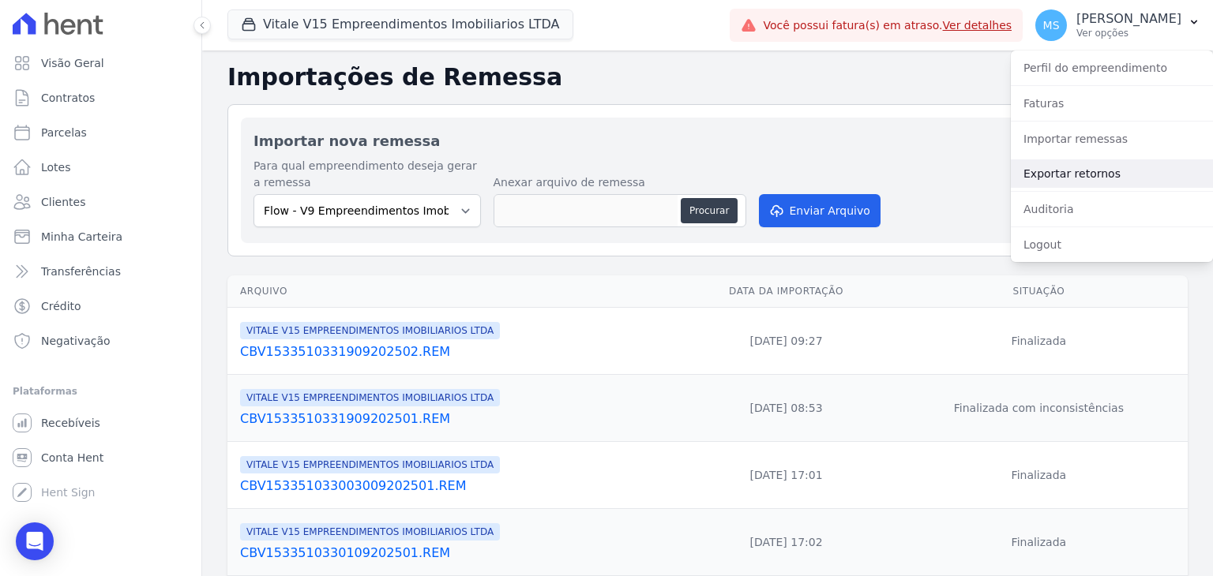
click at [1079, 172] on link "Exportar retornos" at bounding box center [1112, 173] width 202 height 28
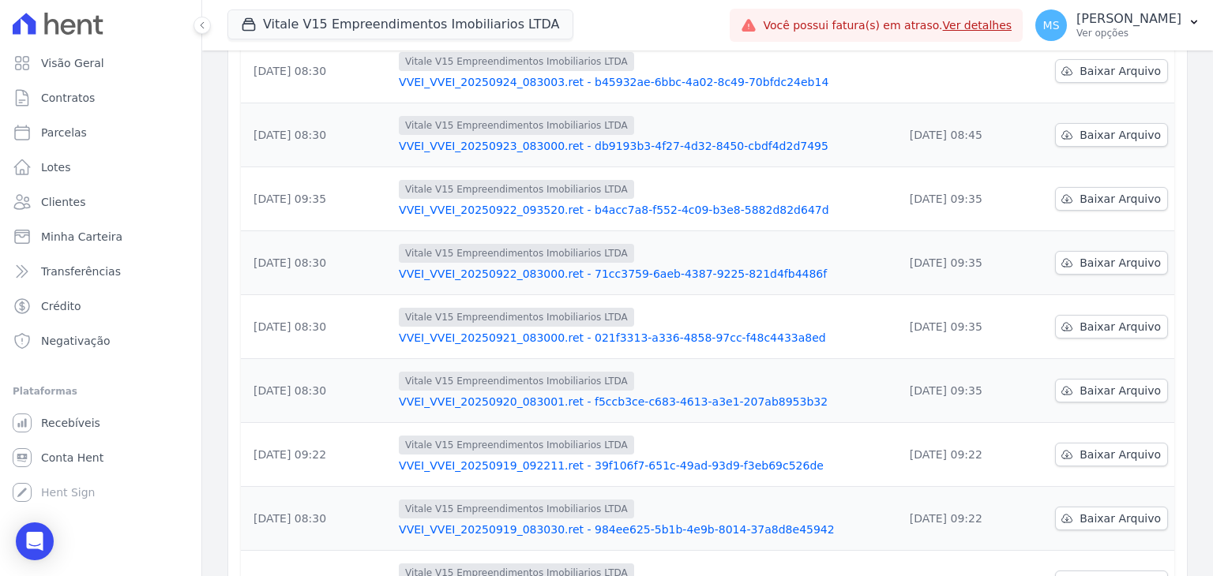
scroll to position [158, 0]
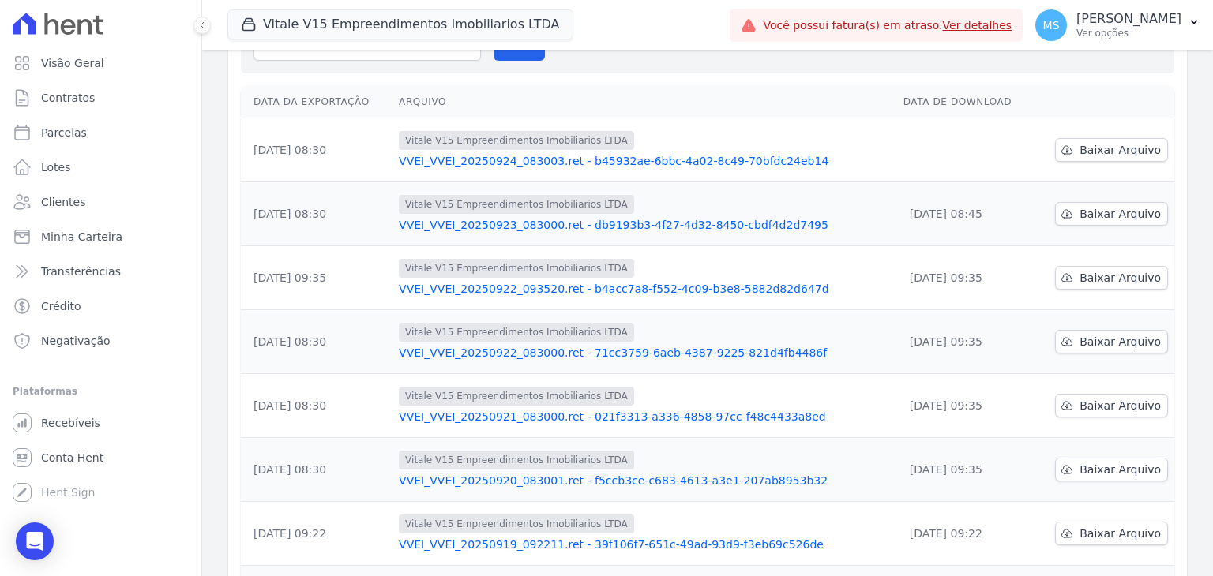
click at [483, 482] on link "VVEI_VVEI_20250920_083001.ret - f5ccb3ce-c683-4613-a3e1-207ab8953b32" at bounding box center [645, 481] width 492 height 16
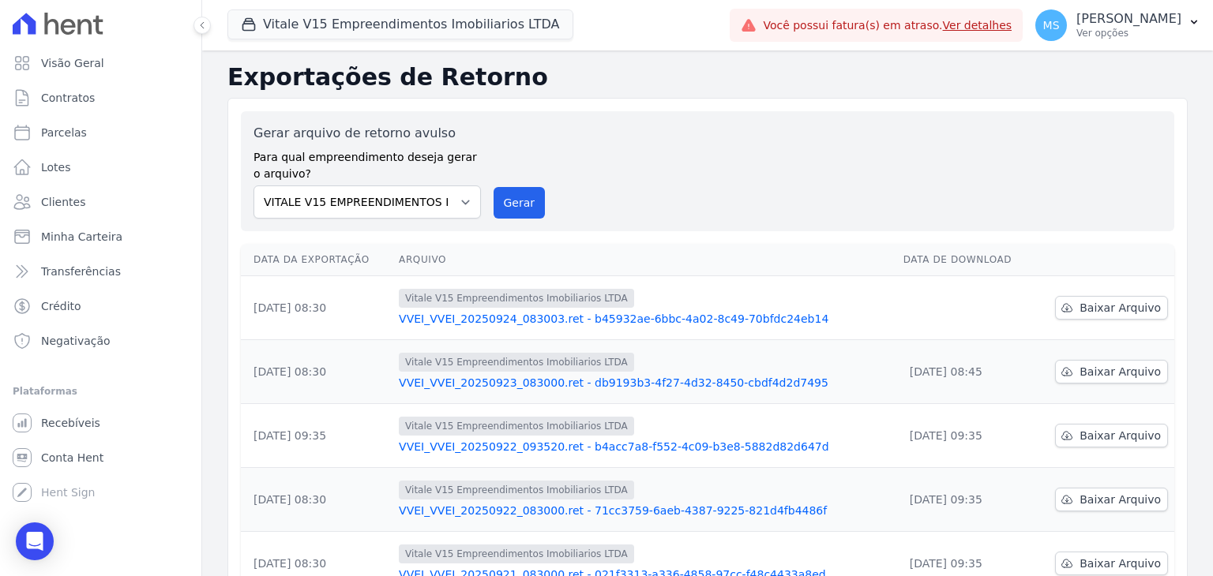
click at [476, 320] on link "VVEI_VVEI_20250924_083003.ret - b45932ae-6bbc-4a02-8c49-70bfdc24eb14" at bounding box center [645, 319] width 492 height 16
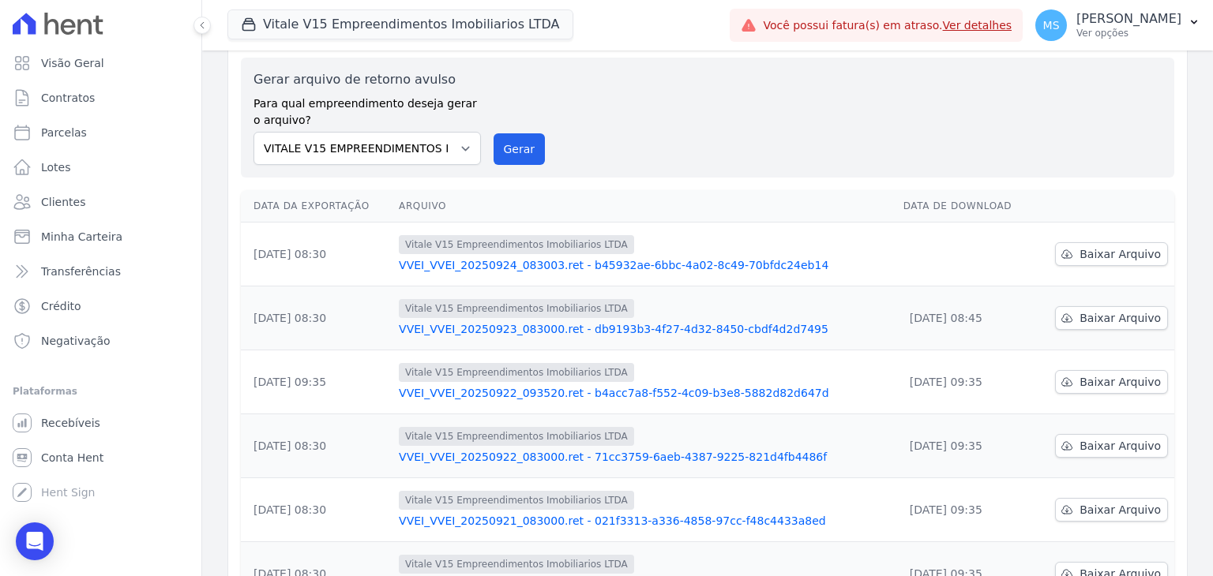
scroll to position [79, 0]
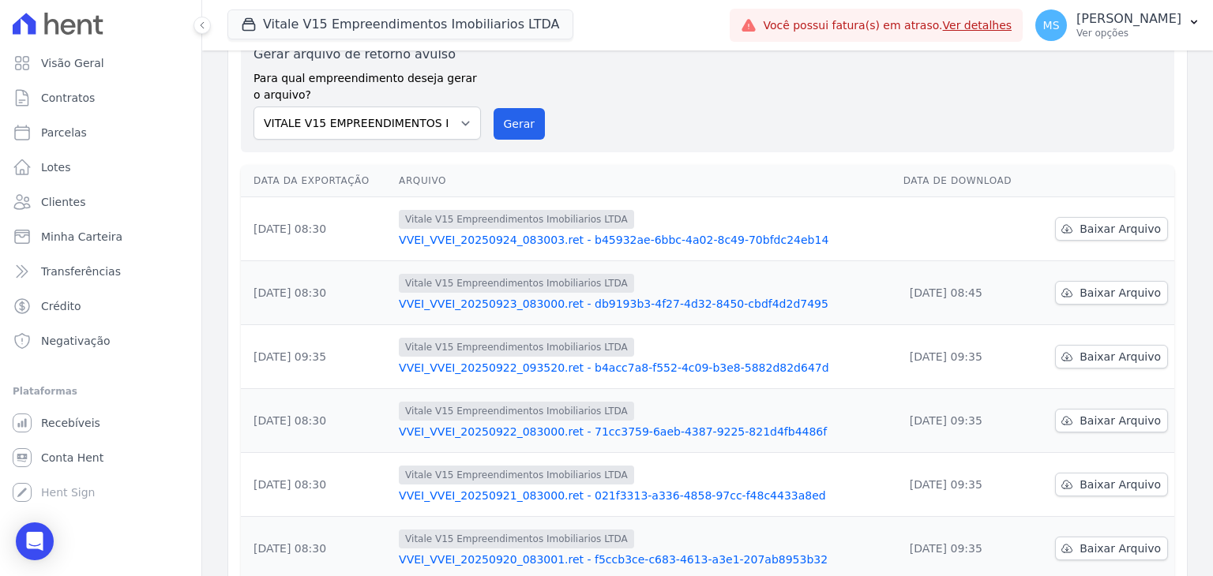
click at [491, 367] on link "VVEI_VVEI_20250922_093520.ret - b4acc7a8-f552-4c09-b3e8-5882d82d647d" at bounding box center [645, 368] width 492 height 16
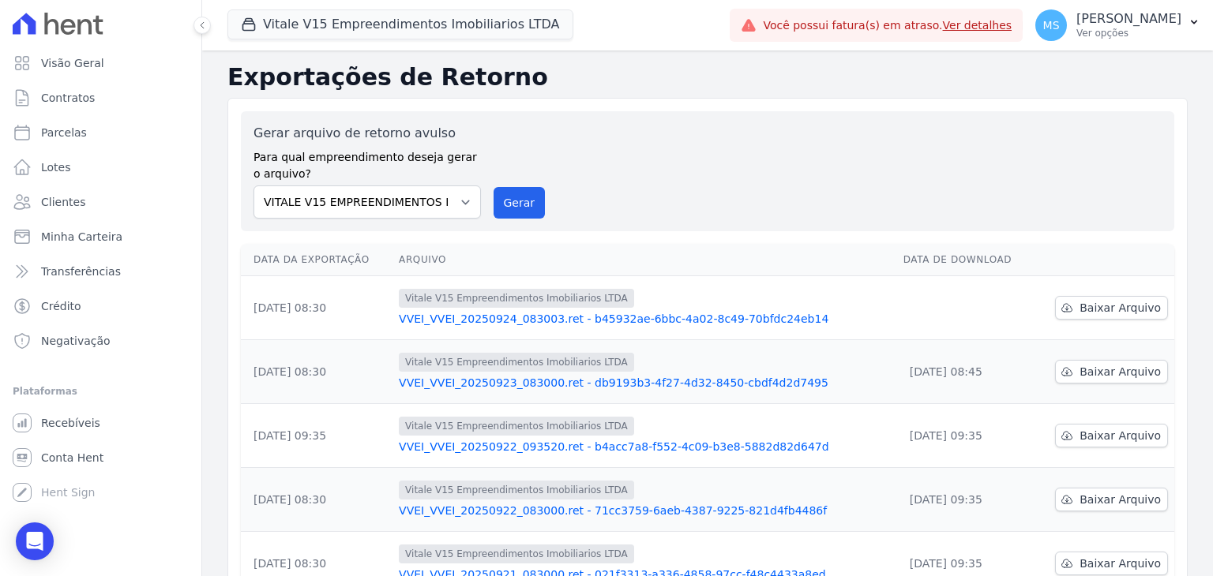
click at [527, 506] on link "VVEI_VVEI_20250922_083000.ret - 71cc3759-6aeb-4387-9225-821d4fb4486f" at bounding box center [645, 511] width 492 height 16
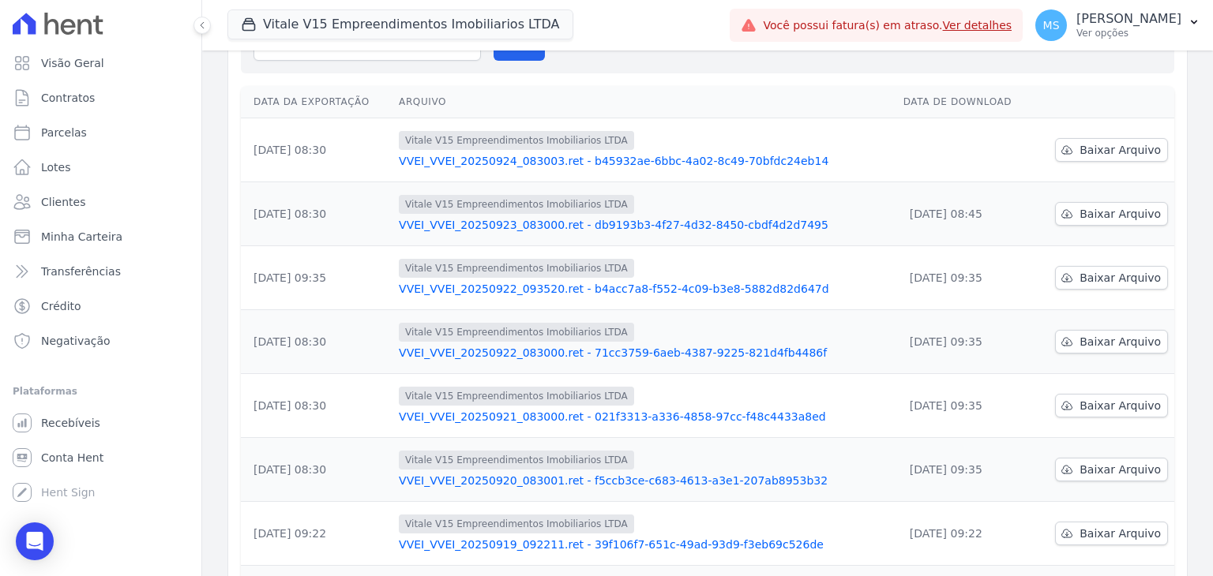
scroll to position [237, 0]
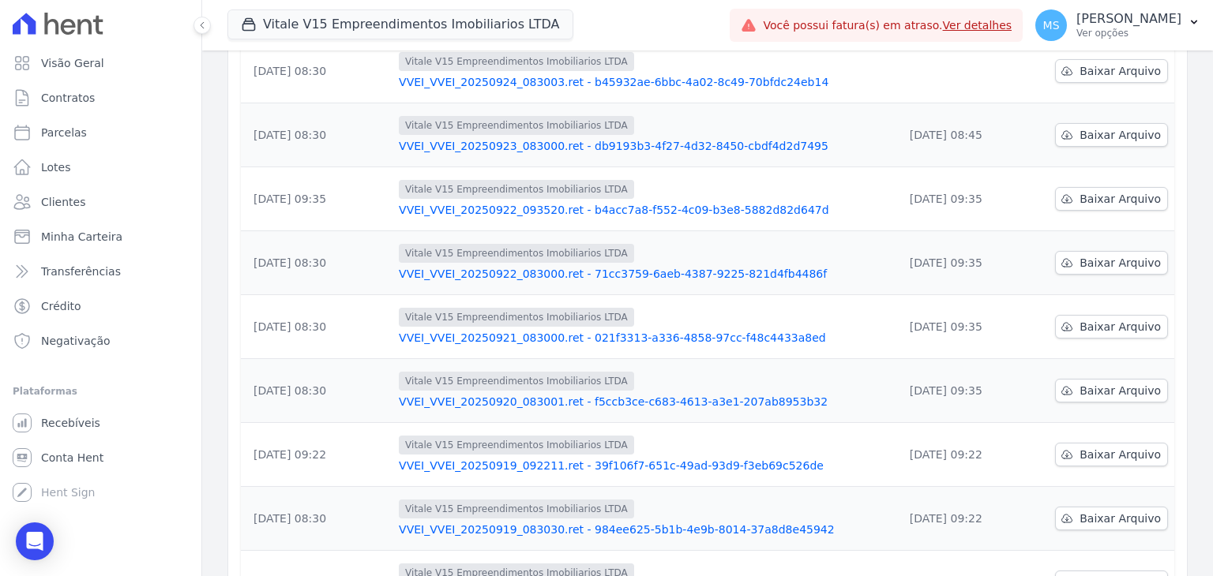
click at [542, 402] on link "VVEI_VVEI_20250920_083001.ret - f5ccb3ce-c683-4613-a3e1-207ab8953b32" at bounding box center [645, 402] width 492 height 16
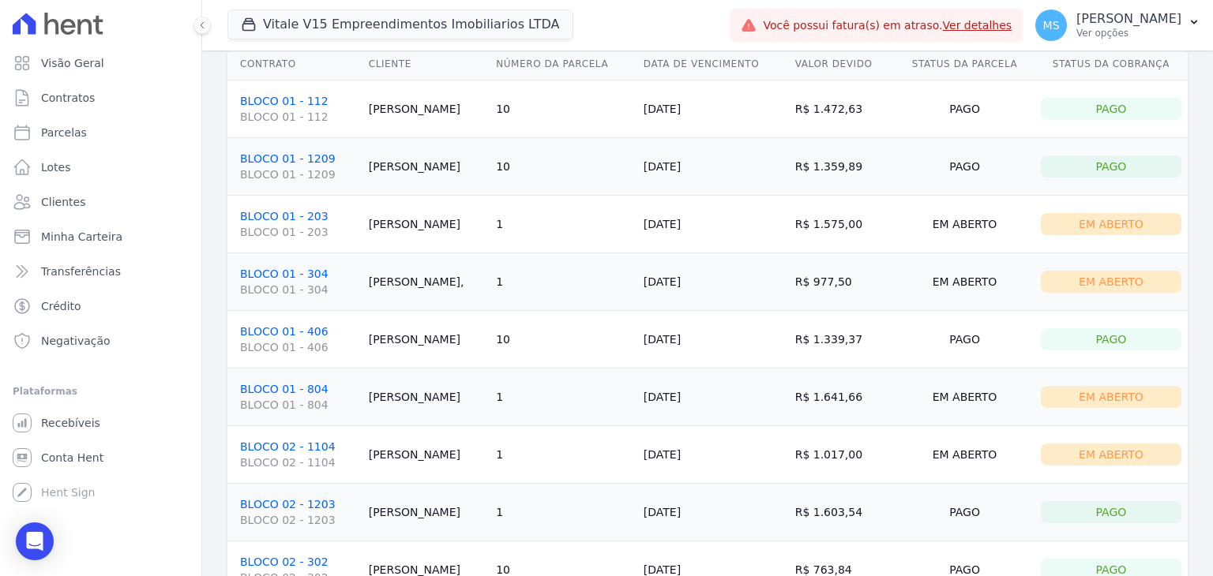
scroll to position [45, 0]
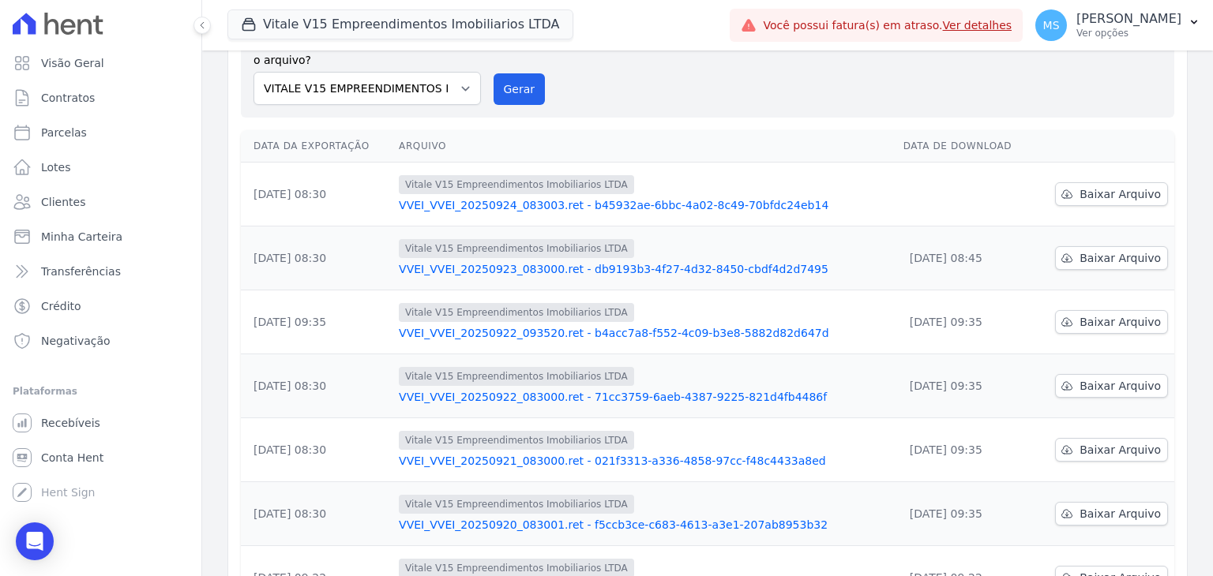
scroll to position [237, 0]
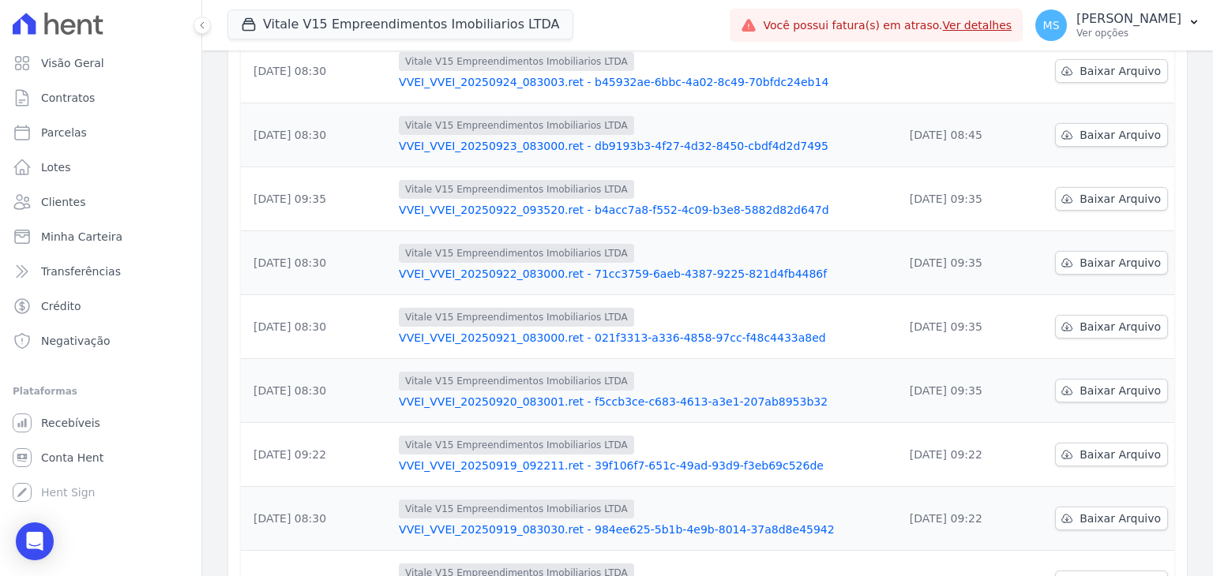
click at [508, 339] on link "VVEI_VVEI_20250921_083000.ret - 021f3313-a336-4858-97cc-f48c4433a8ed" at bounding box center [645, 338] width 492 height 16
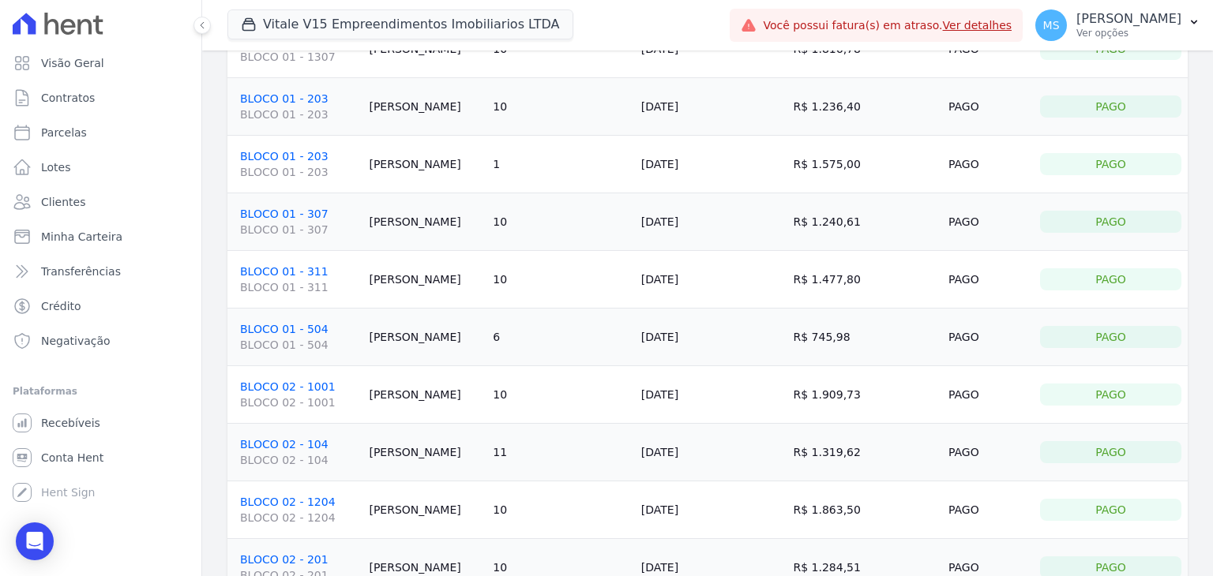
scroll to position [158, 0]
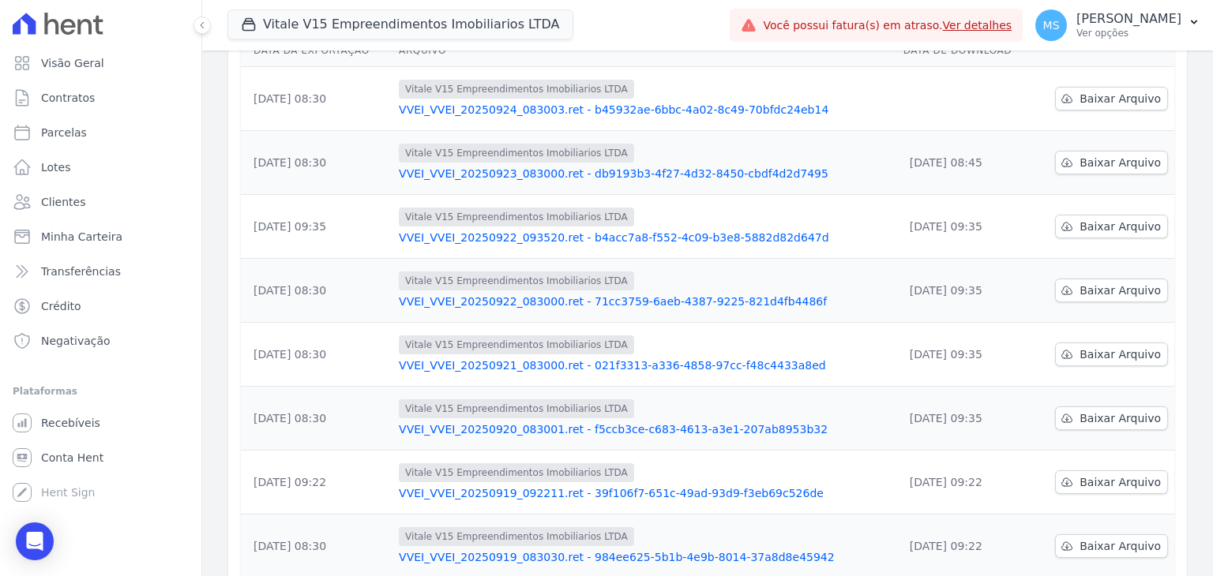
scroll to position [237, 0]
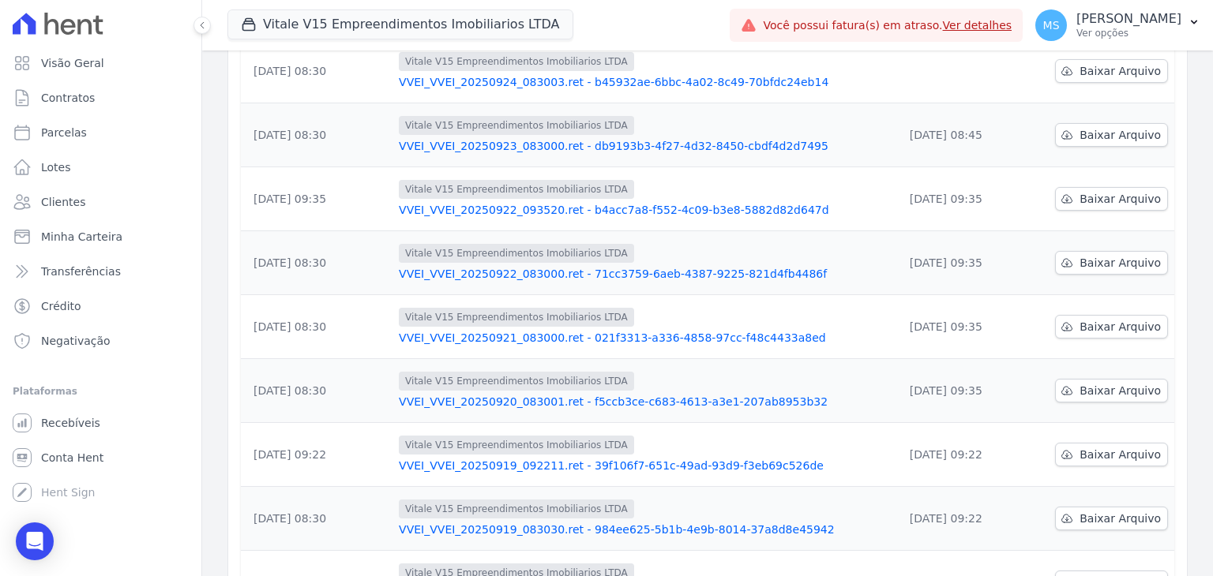
click at [506, 336] on link "VVEI_VVEI_20250921_083000.ret - 021f3313-a336-4858-97cc-f48c4433a8ed" at bounding box center [645, 338] width 492 height 16
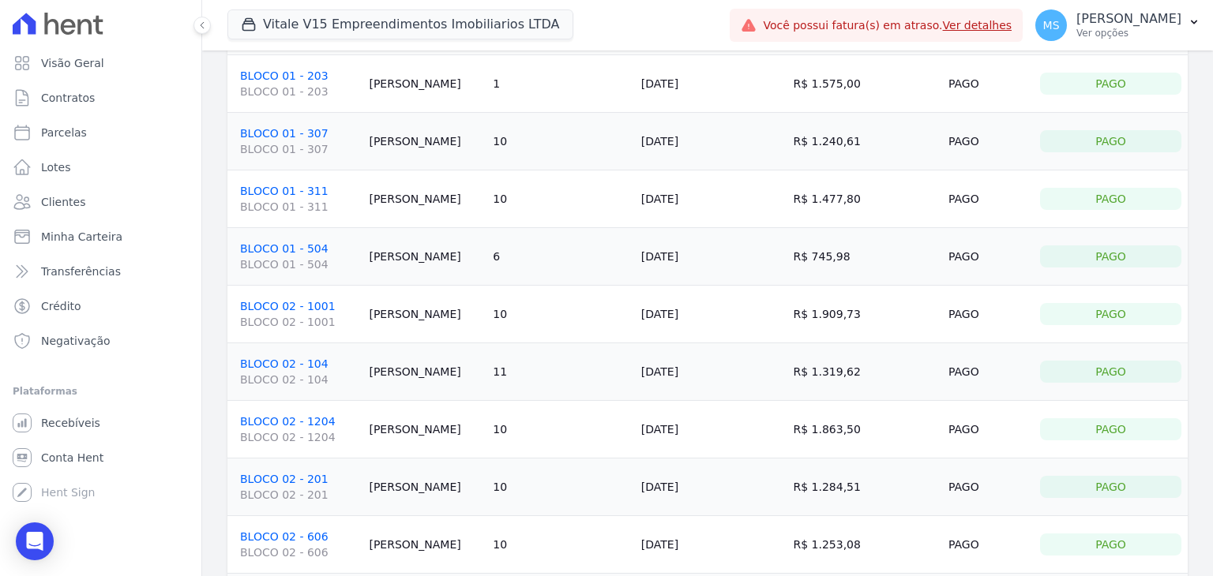
scroll to position [237, 0]
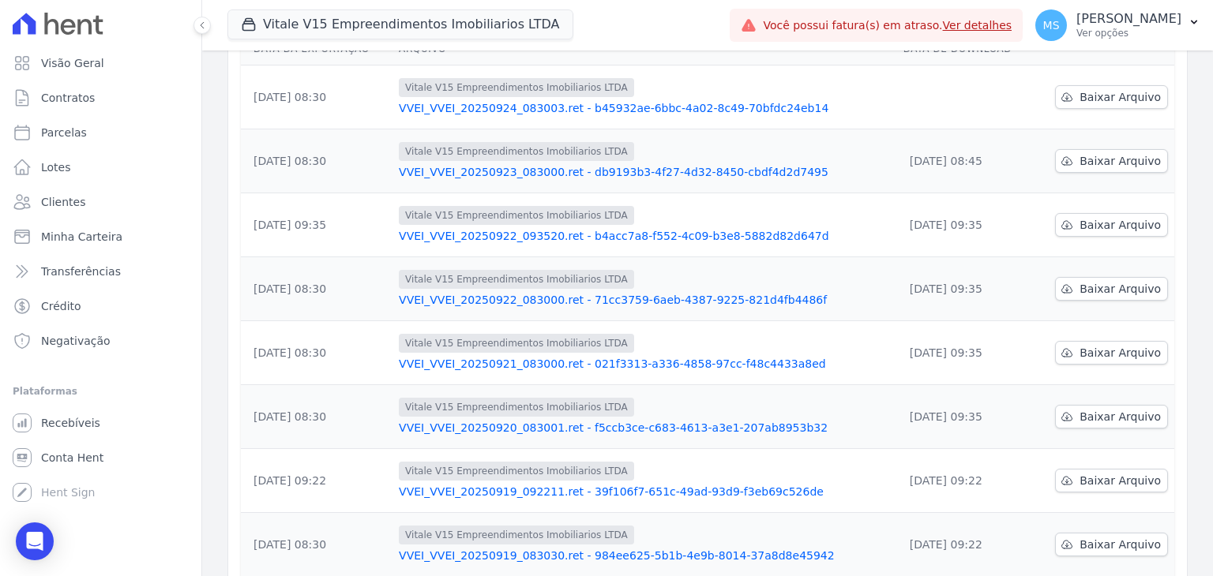
scroll to position [237, 0]
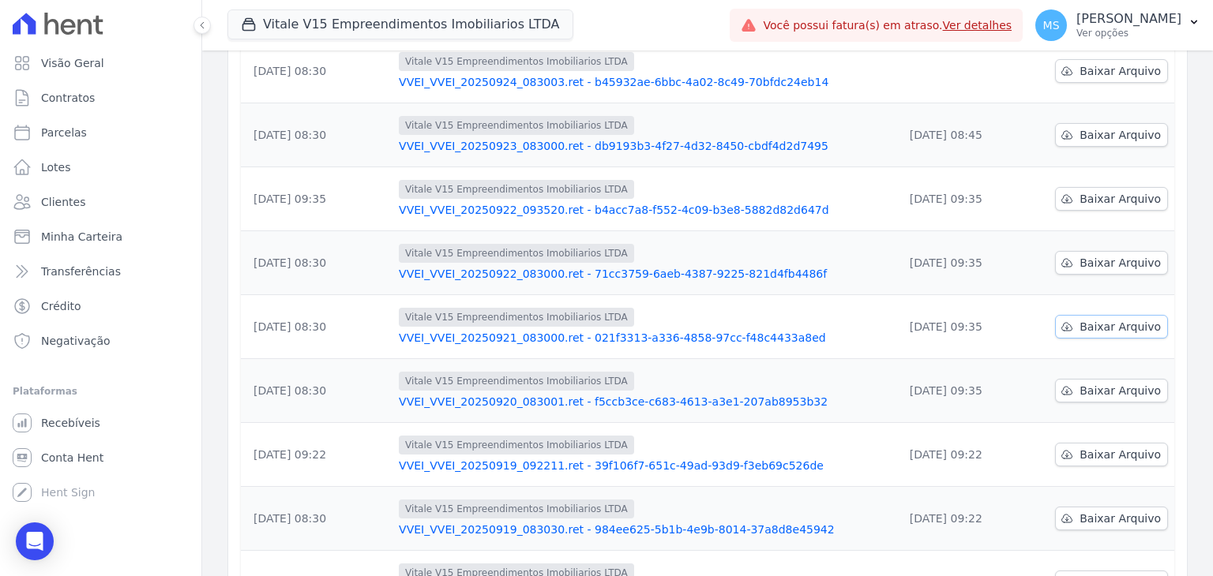
click at [1107, 326] on span "Baixar Arquivo" at bounding box center [1119, 327] width 81 height 16
click at [42, 202] on span "Clientes" at bounding box center [63, 202] width 44 height 16
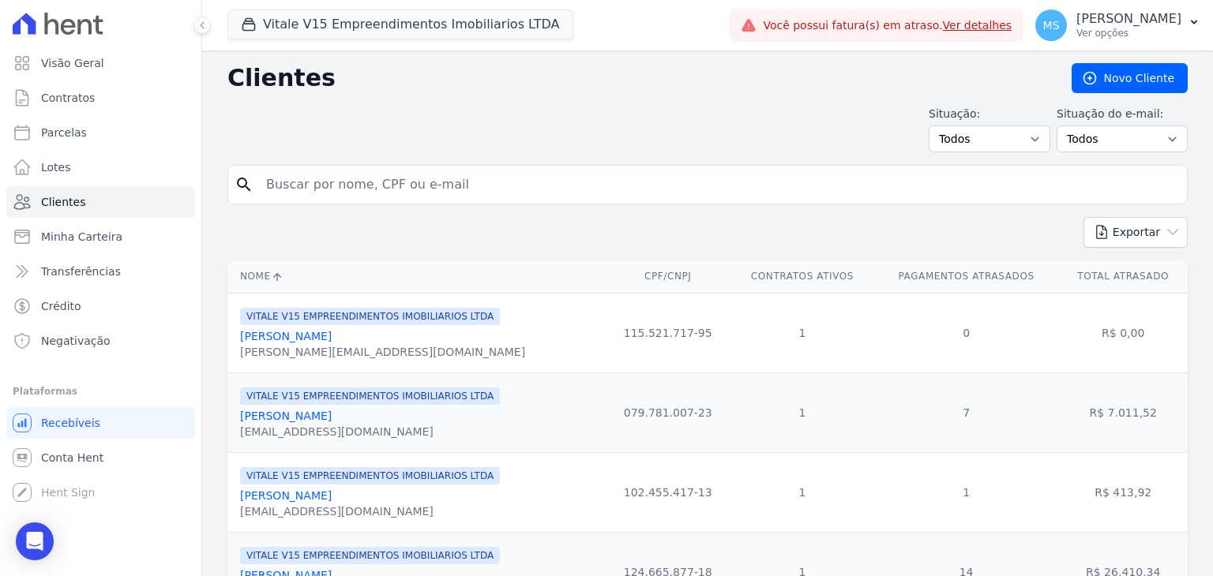
click at [323, 187] on input "search" at bounding box center [719, 185] width 924 height 32
type input "[PERSON_NAME]"
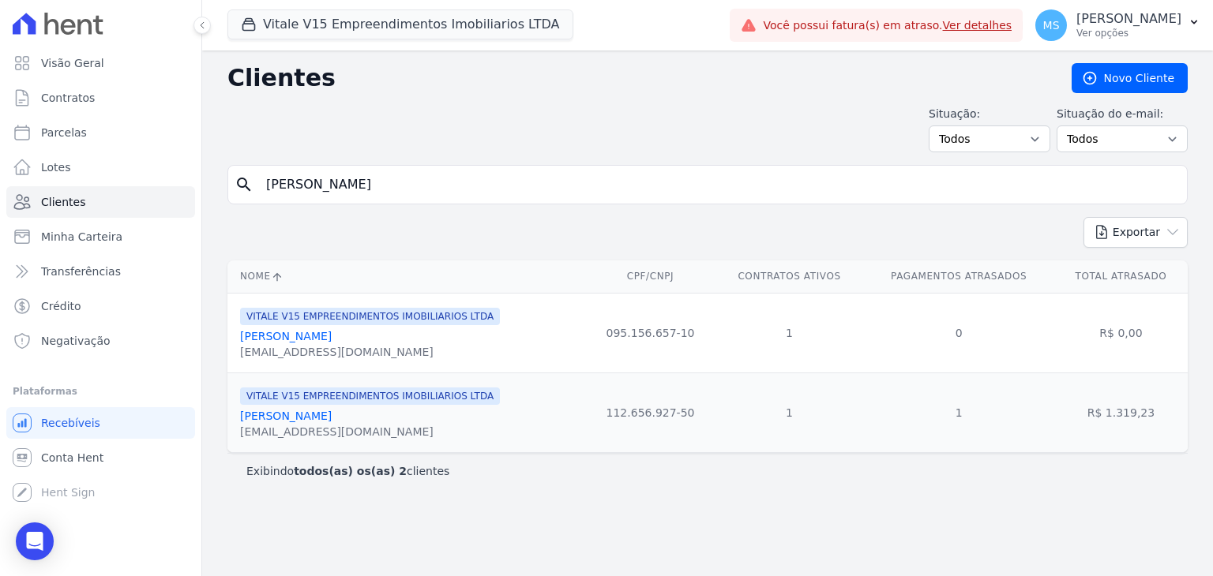
click at [332, 412] on link "[PERSON_NAME]" at bounding box center [286, 416] width 92 height 13
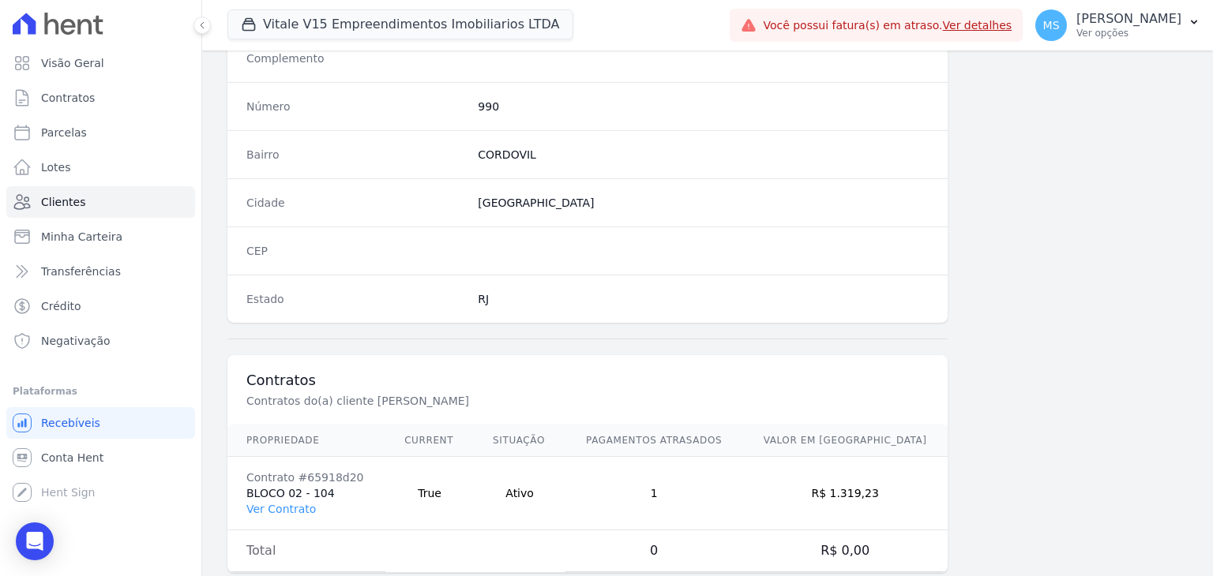
scroll to position [896, 0]
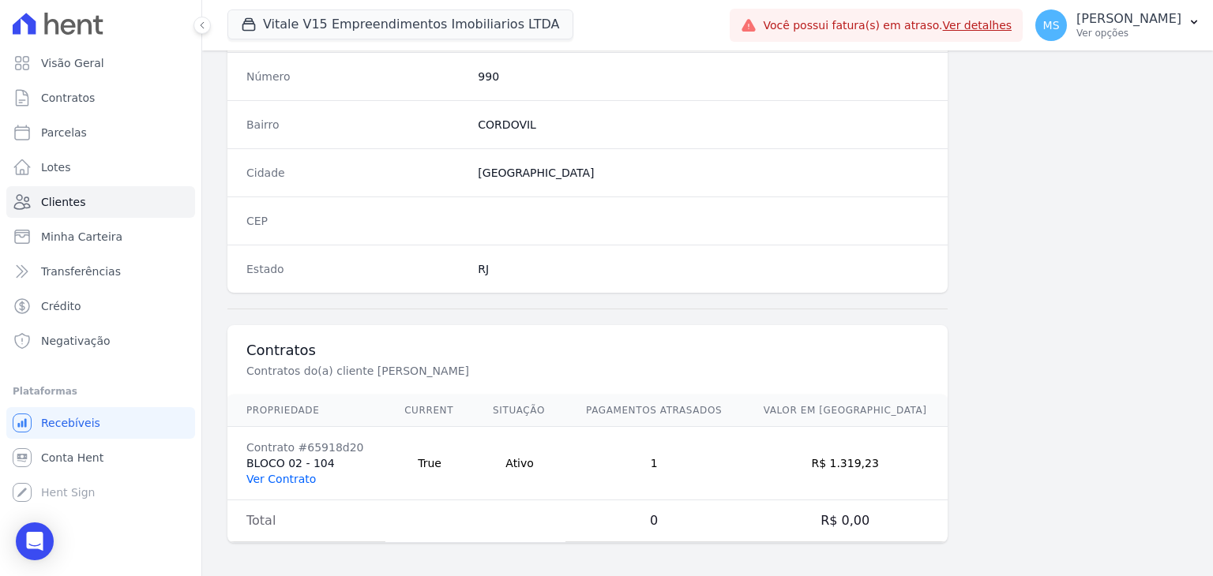
click at [298, 473] on link "Ver Contrato" at bounding box center [280, 479] width 69 height 13
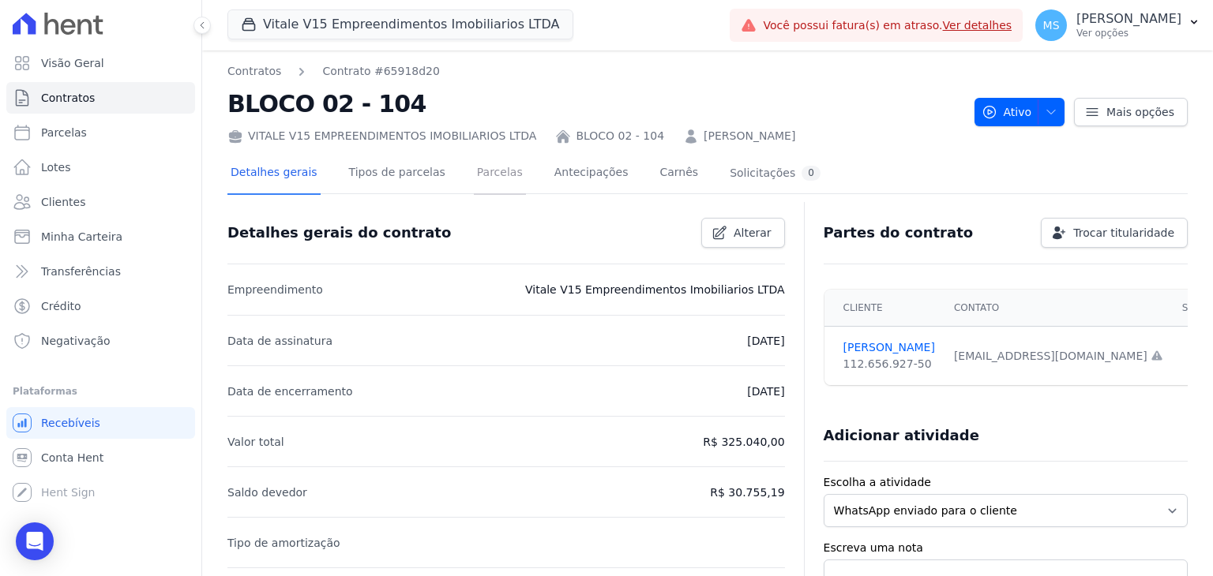
click at [498, 171] on link "Parcelas" at bounding box center [500, 174] width 52 height 42
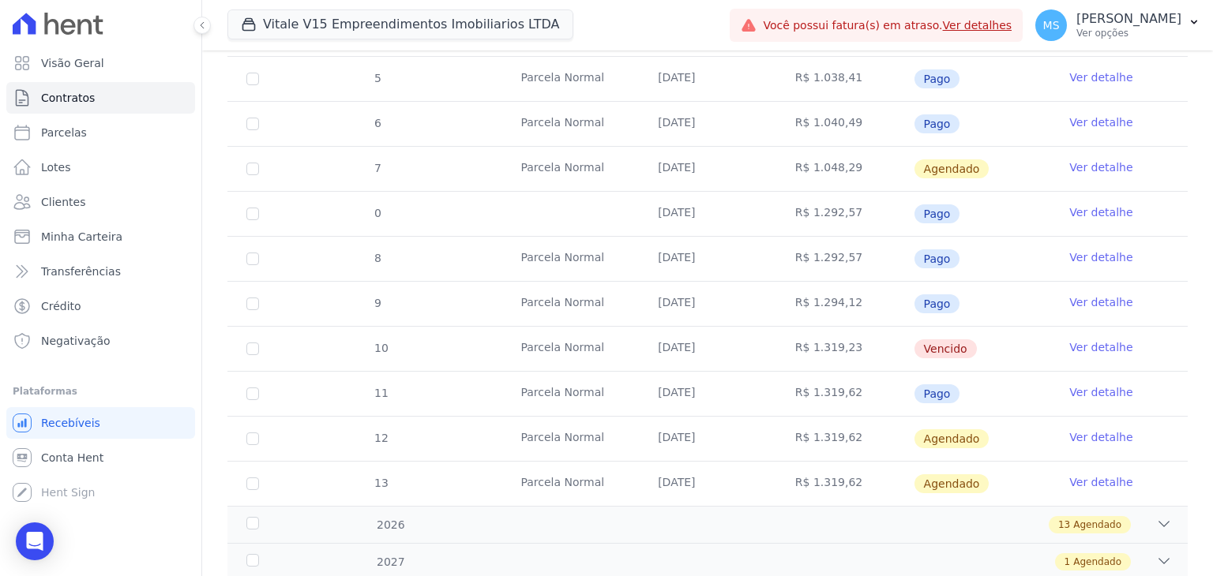
scroll to position [496, 0]
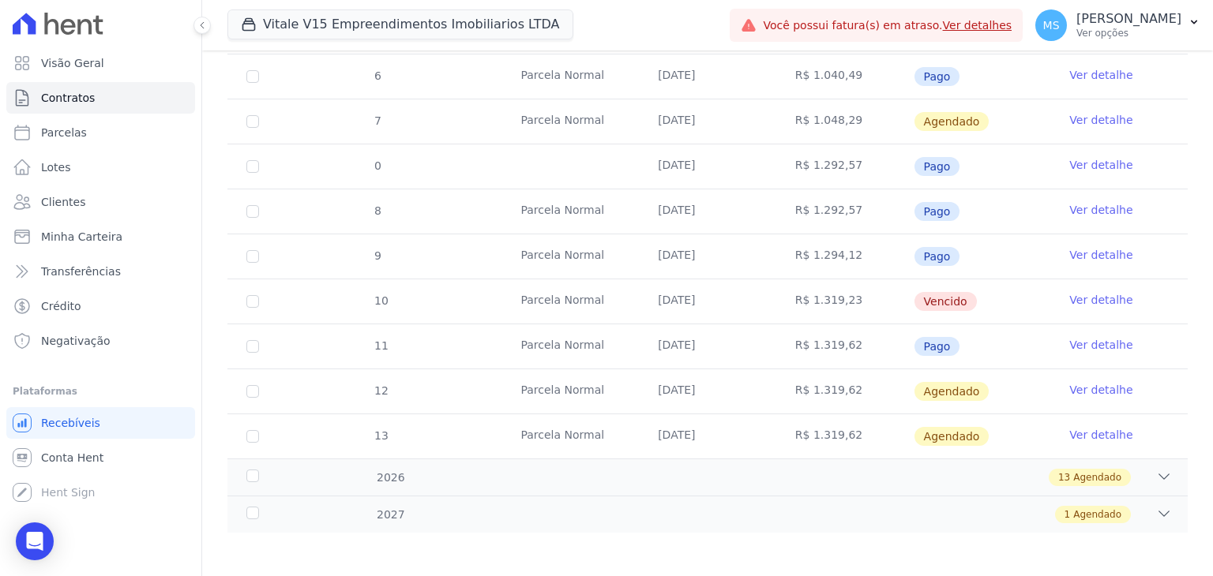
click at [1099, 294] on link "Ver detalhe" at bounding box center [1100, 300] width 63 height 16
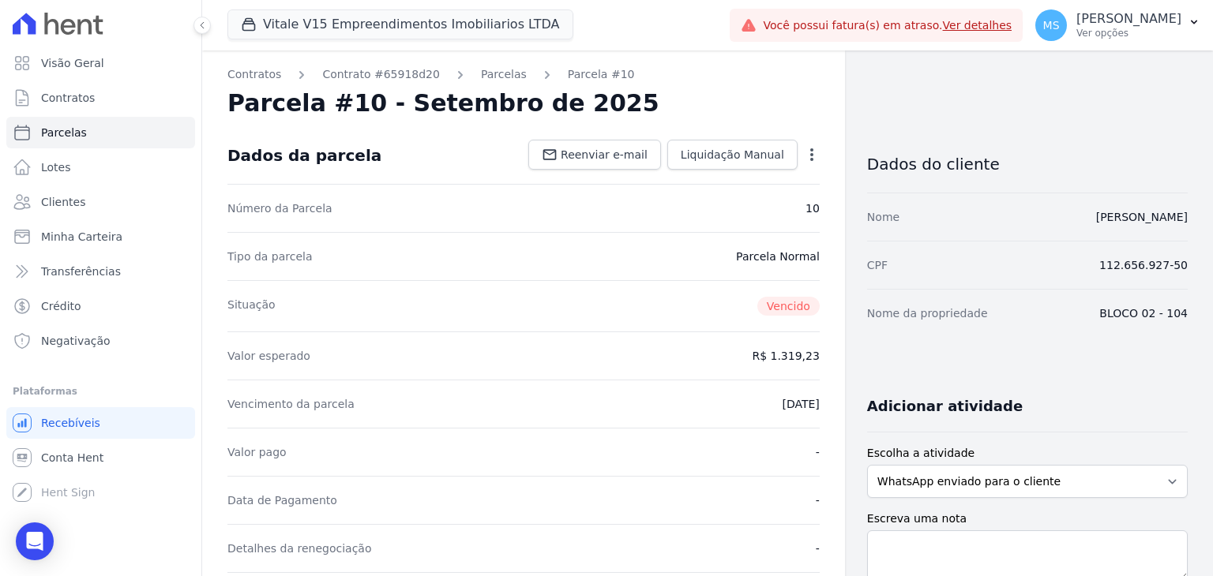
click at [804, 148] on icon "button" at bounding box center [812, 155] width 16 height 16
click at [732, 213] on link "Cancelar Cobrança" at bounding box center [743, 204] width 139 height 28
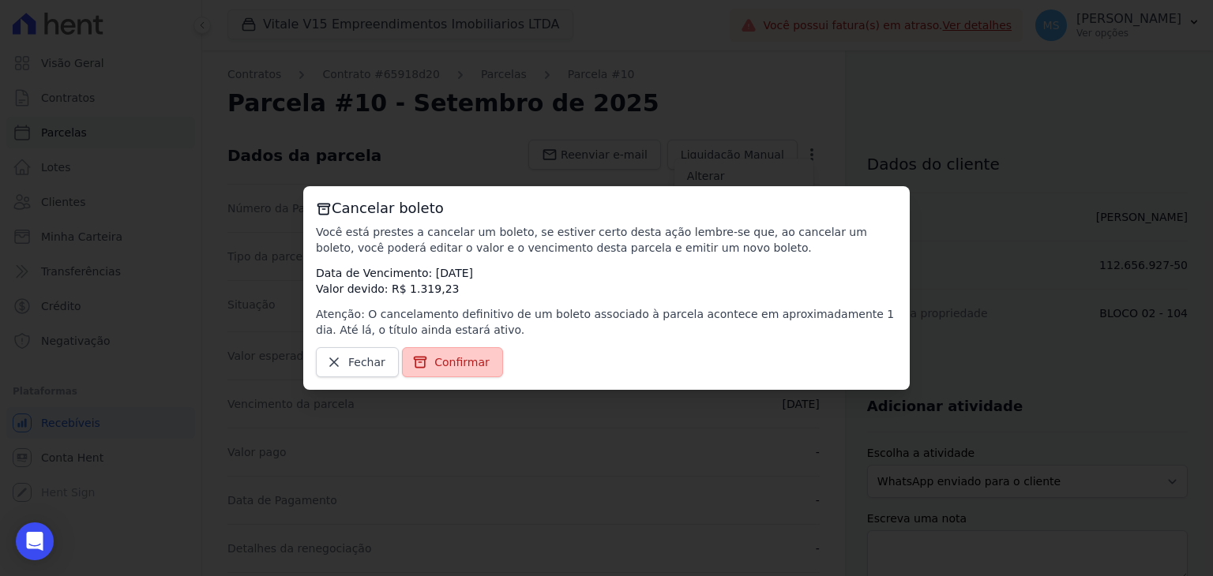
click at [439, 366] on span "Confirmar" at bounding box center [461, 362] width 55 height 16
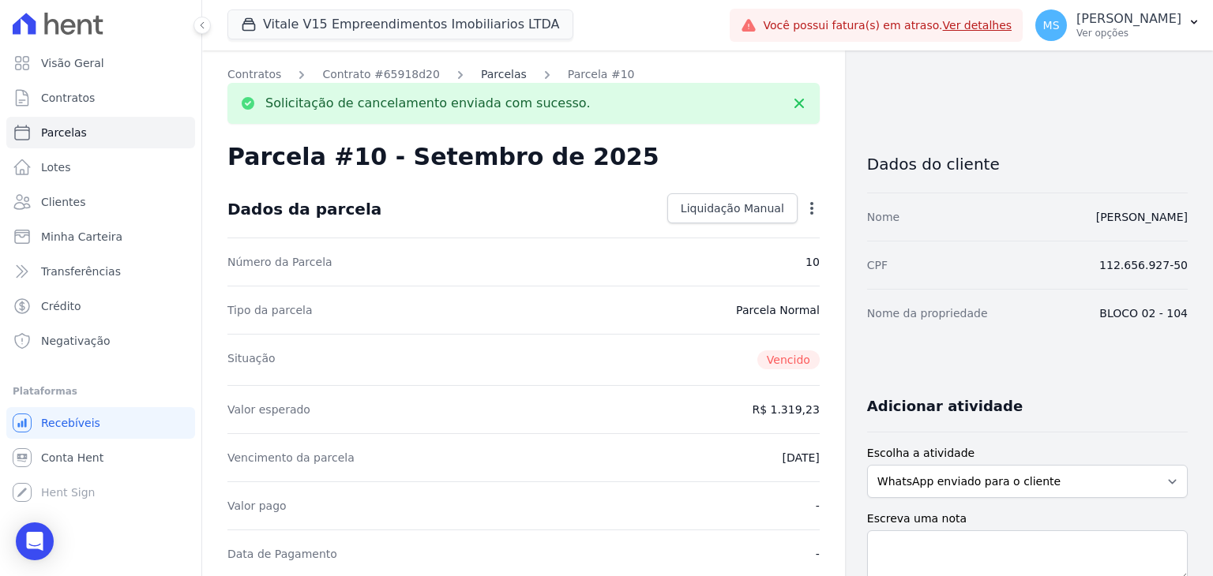
click at [497, 79] on link "Parcelas" at bounding box center [504, 74] width 46 height 17
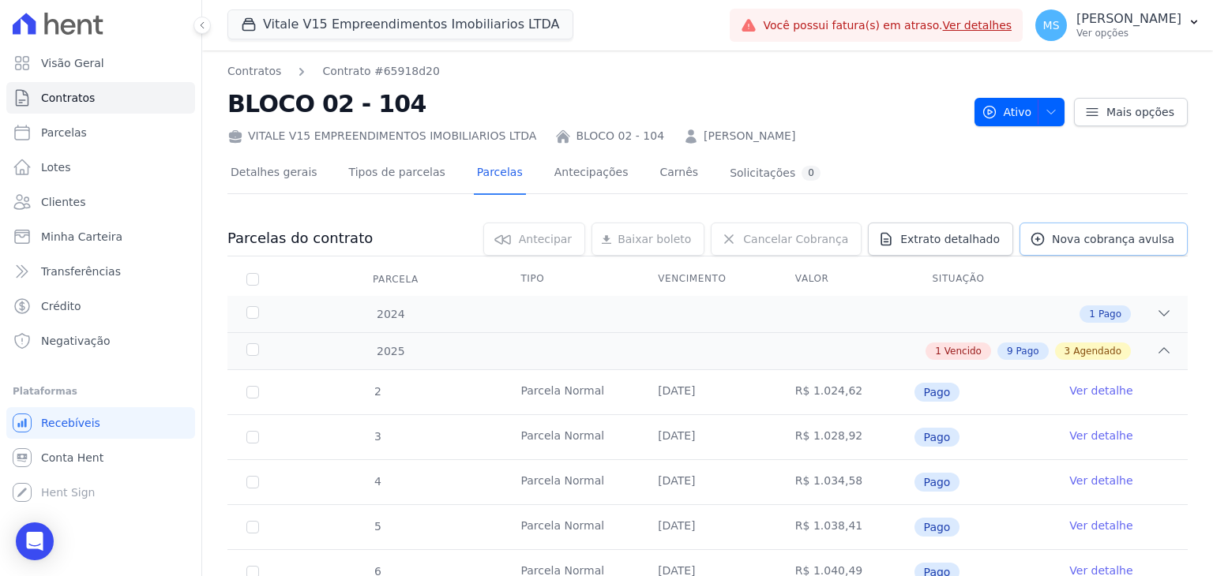
click at [1081, 228] on link "Nova cobrança avulsa" at bounding box center [1103, 239] width 168 height 33
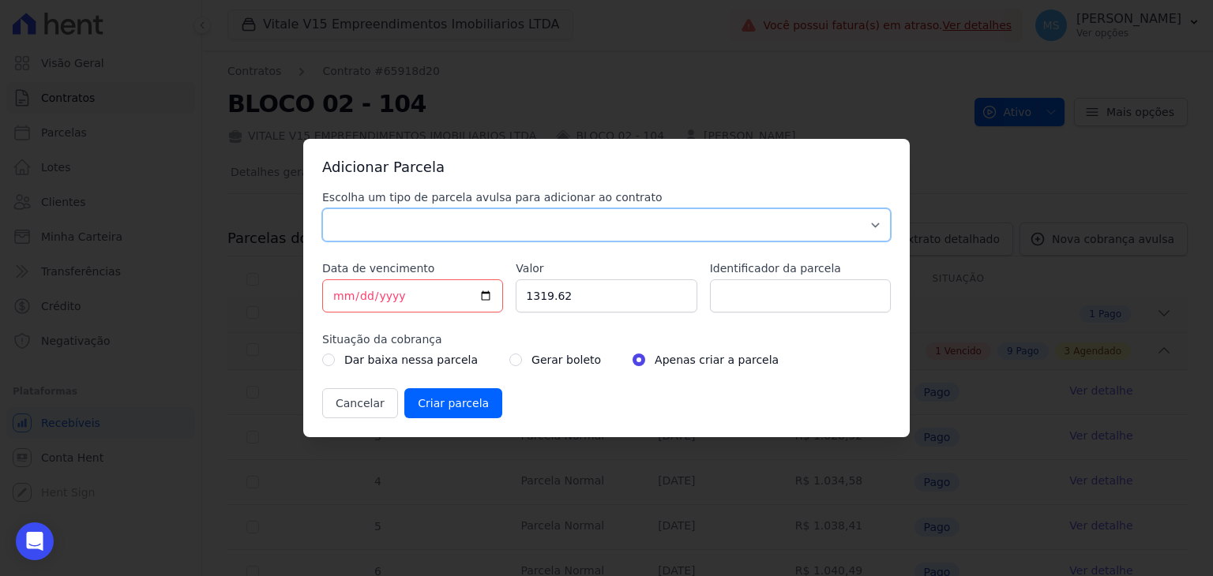
click at [377, 222] on select "Parcela Normal Sinal Caução Intercalada Chaves Pré Chaves Pós Chaves Taxas Quit…" at bounding box center [606, 224] width 568 height 33
select select "others"
click at [322, 208] on select "Parcela Normal Sinal Caução Intercalada Chaves Pré Chaves Pós Chaves Taxas Quit…" at bounding box center [606, 224] width 568 height 33
click at [339, 298] on input "[DATE]" at bounding box center [412, 295] width 181 height 33
type input "[DATE]"
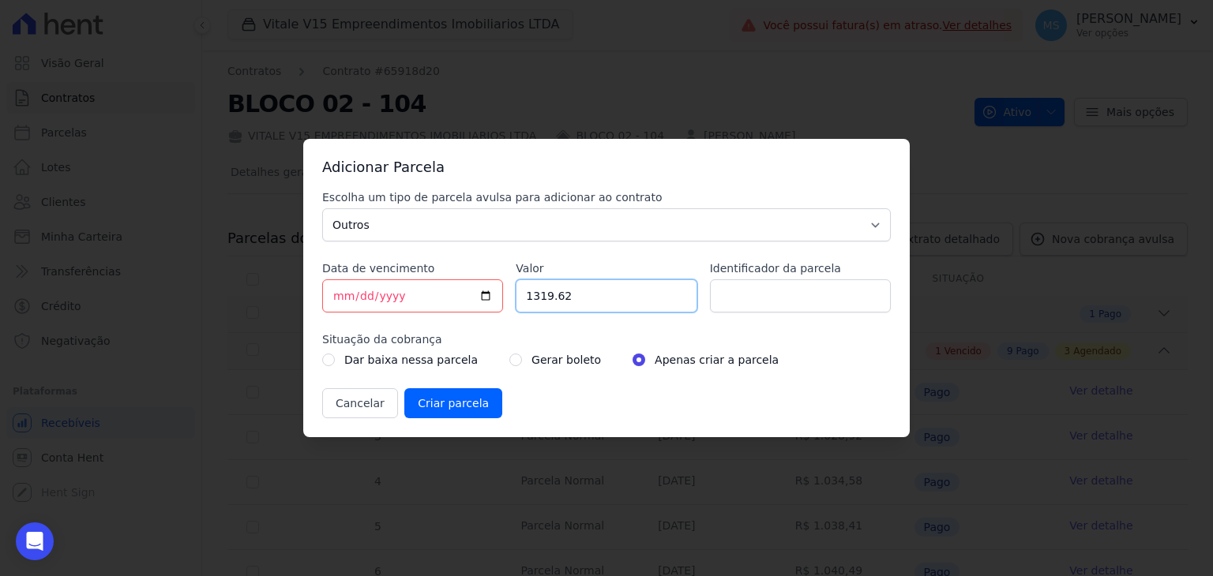
drag, startPoint x: 581, startPoint y: 299, endPoint x: 294, endPoint y: 284, distance: 287.8
click at [294, 284] on div "Adicionar Parcela Escolha um tipo de parcela avulsa para adicionar ao contrato …" at bounding box center [606, 288] width 1213 height 576
drag, startPoint x: 750, startPoint y: 298, endPoint x: 738, endPoint y: 288, distance: 15.2
click at [750, 298] on input "Identificador da parcela" at bounding box center [800, 295] width 181 height 33
type input "BOLETO AVULSO - 312430"
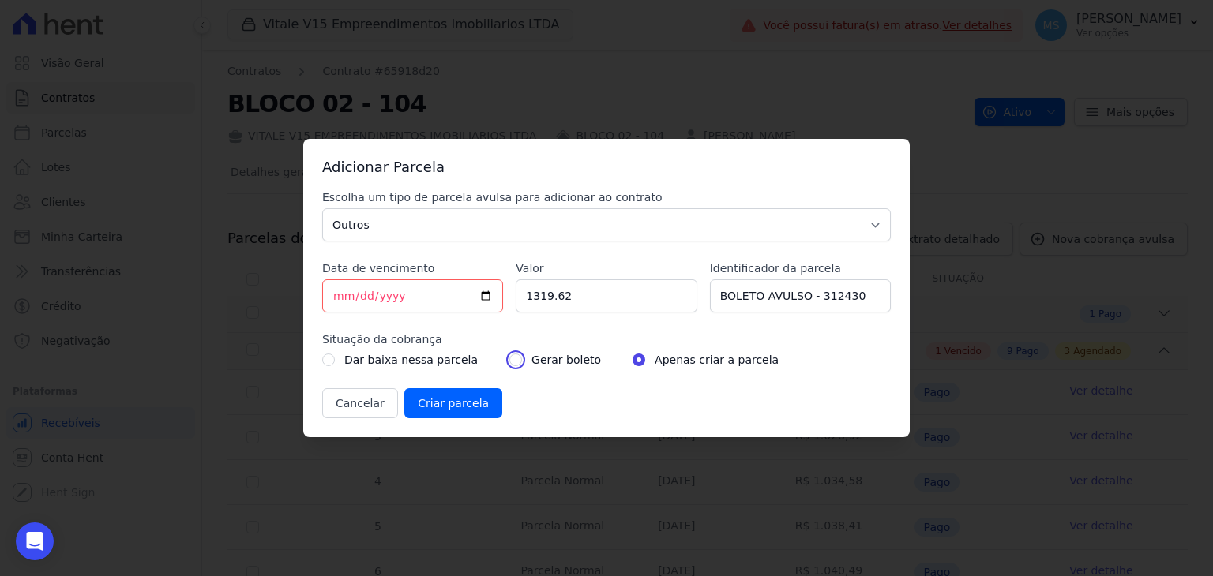
click at [509, 356] on input "radio" at bounding box center [515, 360] width 13 height 13
radio input "true"
click at [436, 407] on input "Criar parcela" at bounding box center [453, 403] width 98 height 30
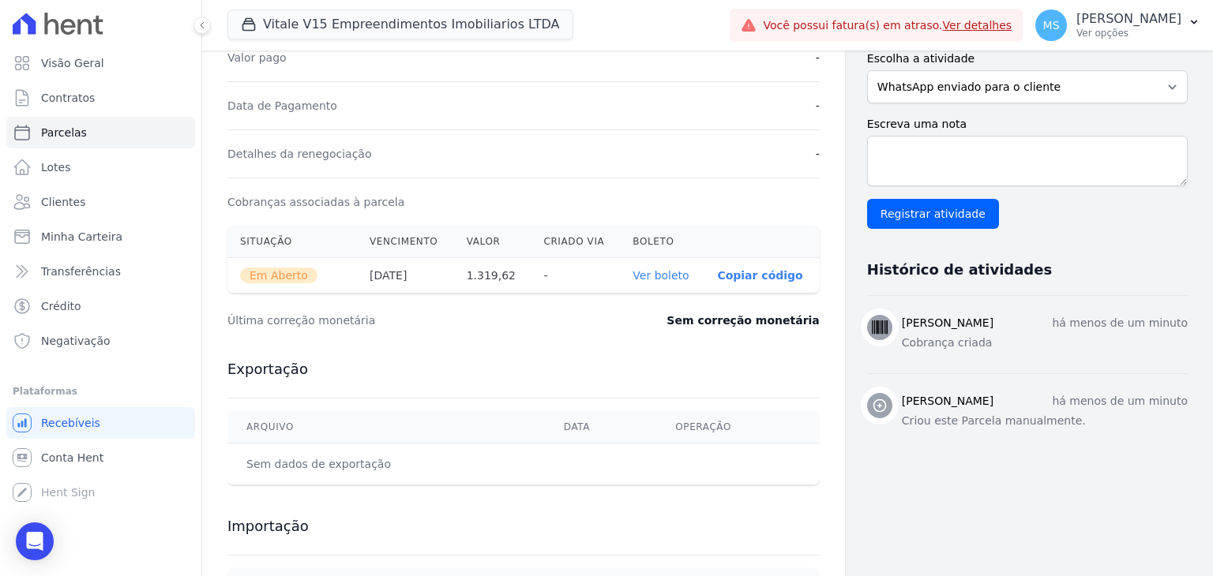
scroll to position [316, 0]
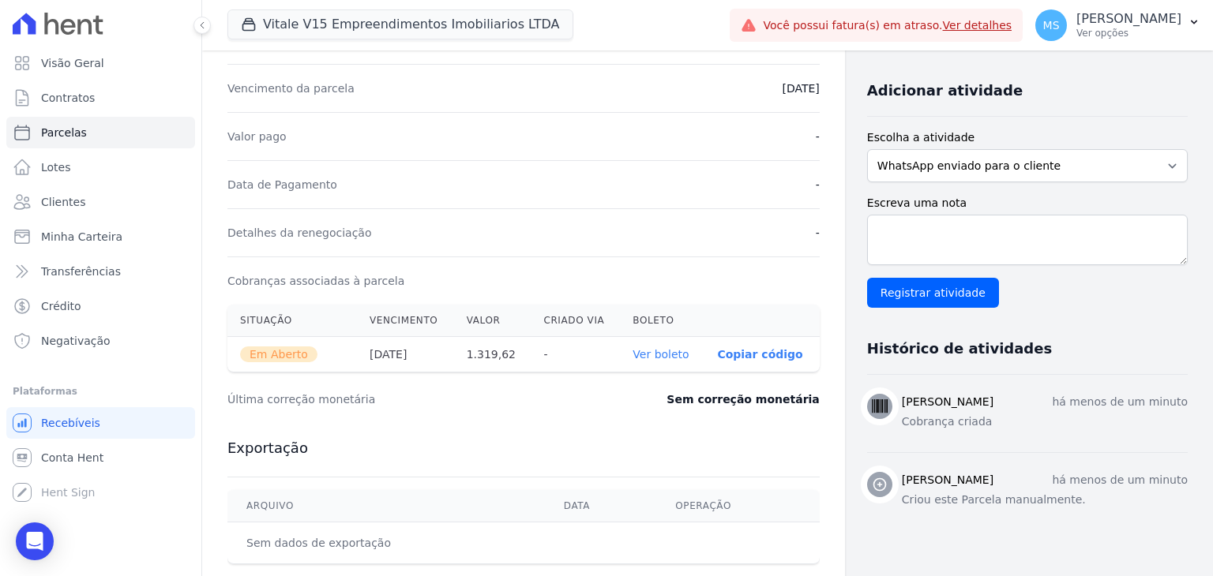
click at [674, 351] on link "Ver boleto" at bounding box center [660, 354] width 56 height 13
